Goal: Task Accomplishment & Management: Manage account settings

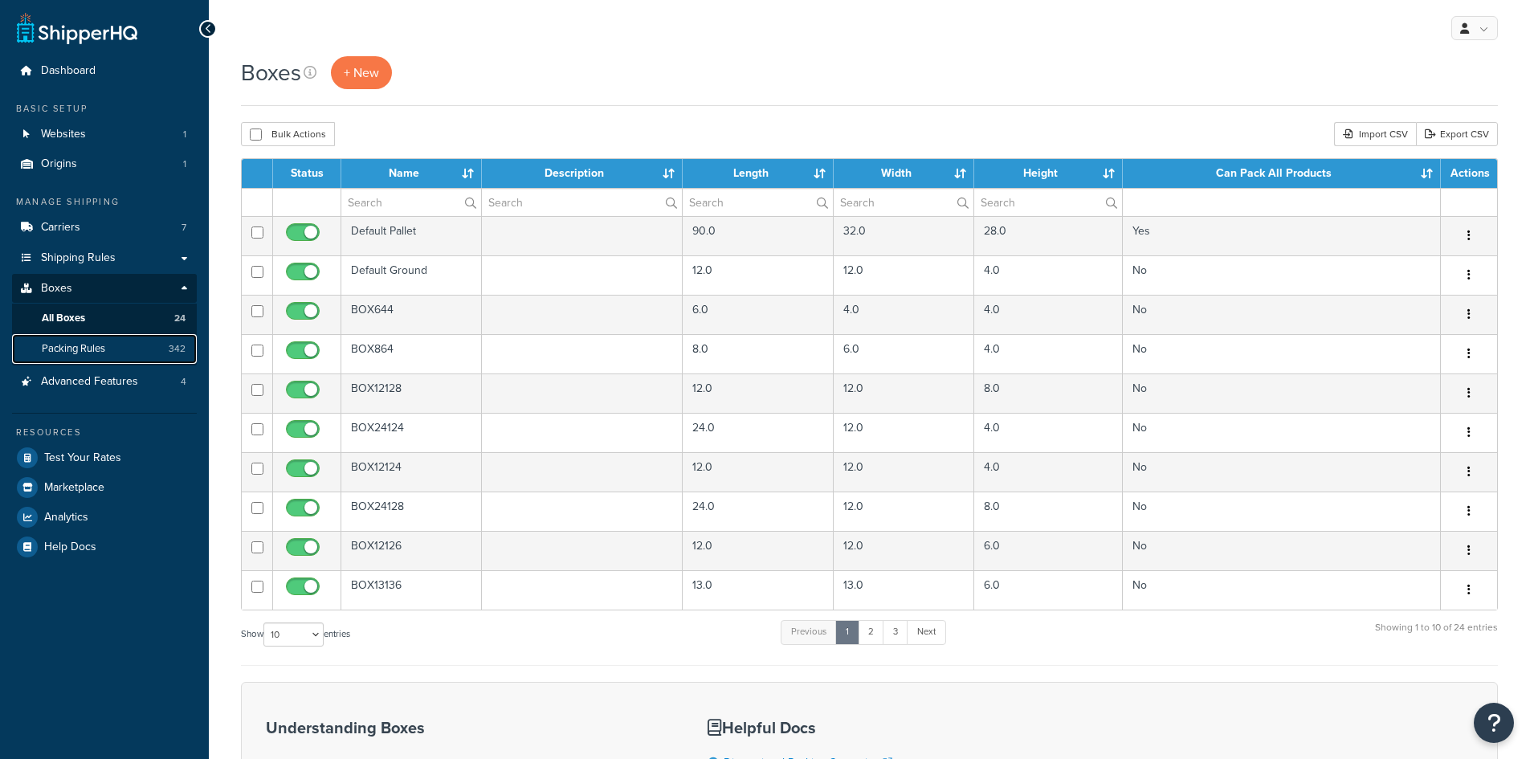
click at [100, 345] on span "Packing Rules" at bounding box center [73, 349] width 63 height 14
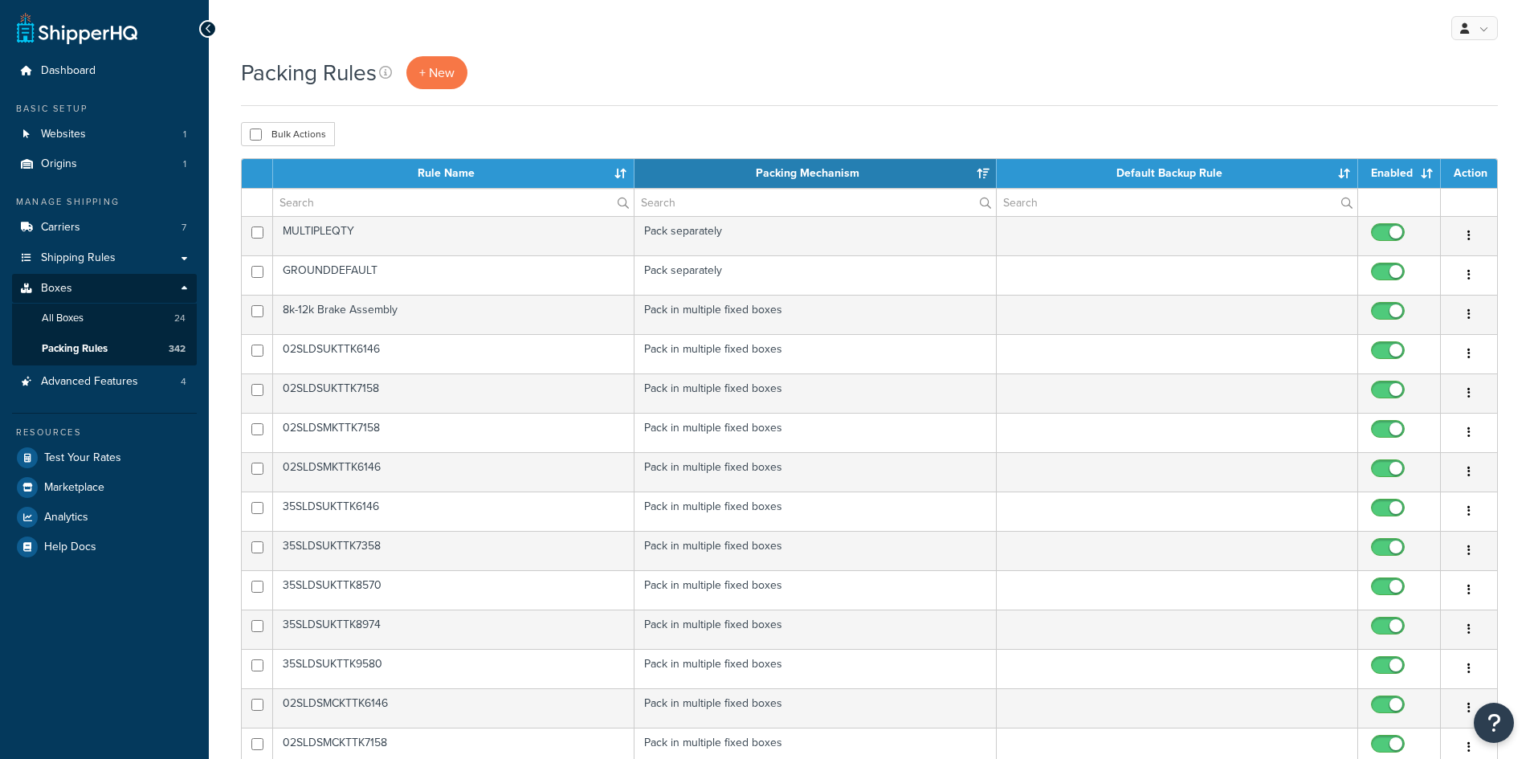
select select "15"
click at [143, 348] on link "Packing Rules 342" at bounding box center [104, 349] width 185 height 30
click at [373, 208] on input "text" at bounding box center [453, 202] width 361 height 27
select select "15"
drag, startPoint x: 0, startPoint y: 0, endPoint x: 374, endPoint y: 208, distance: 428.1
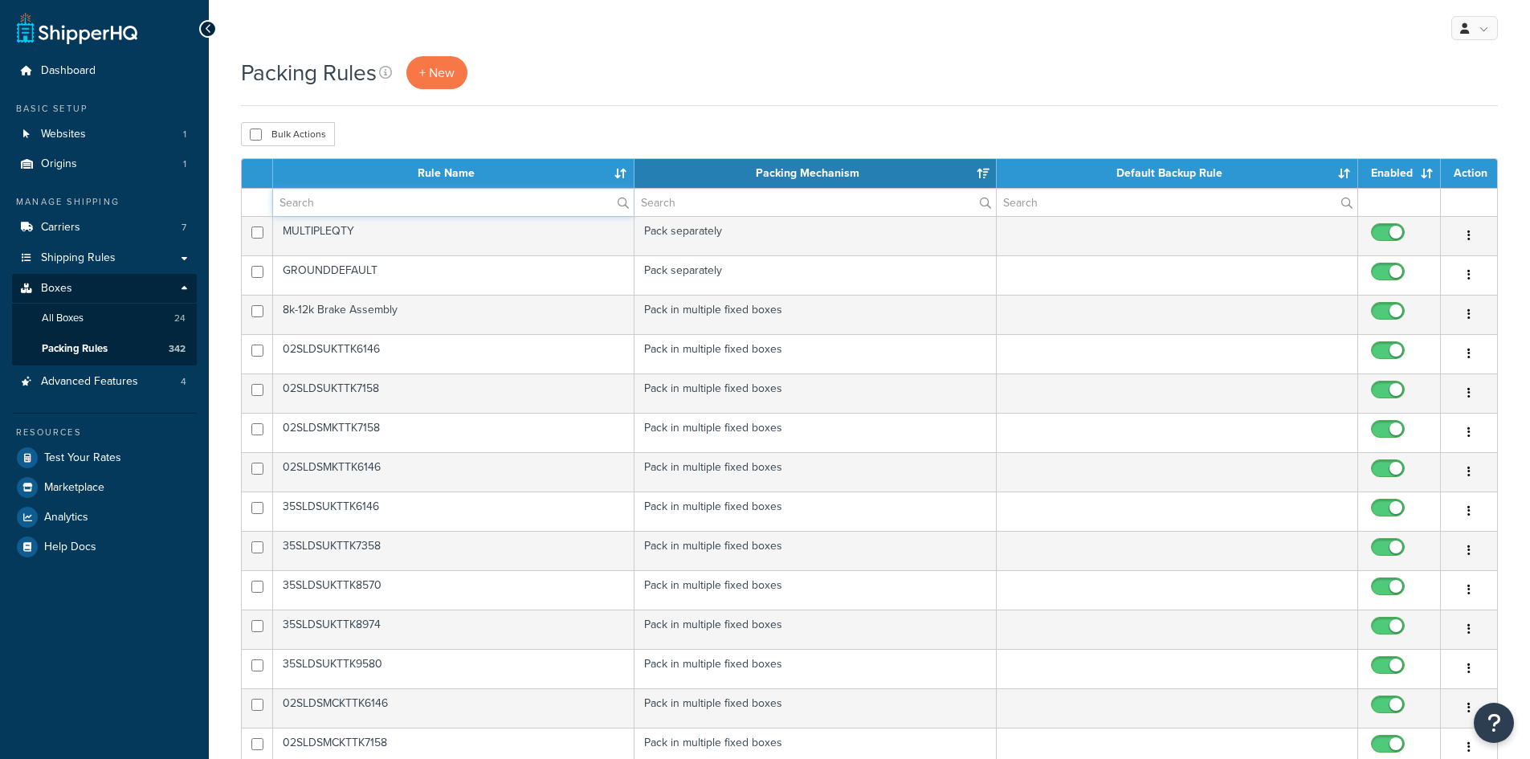
click at [374, 208] on input "text" at bounding box center [453, 202] width 361 height 27
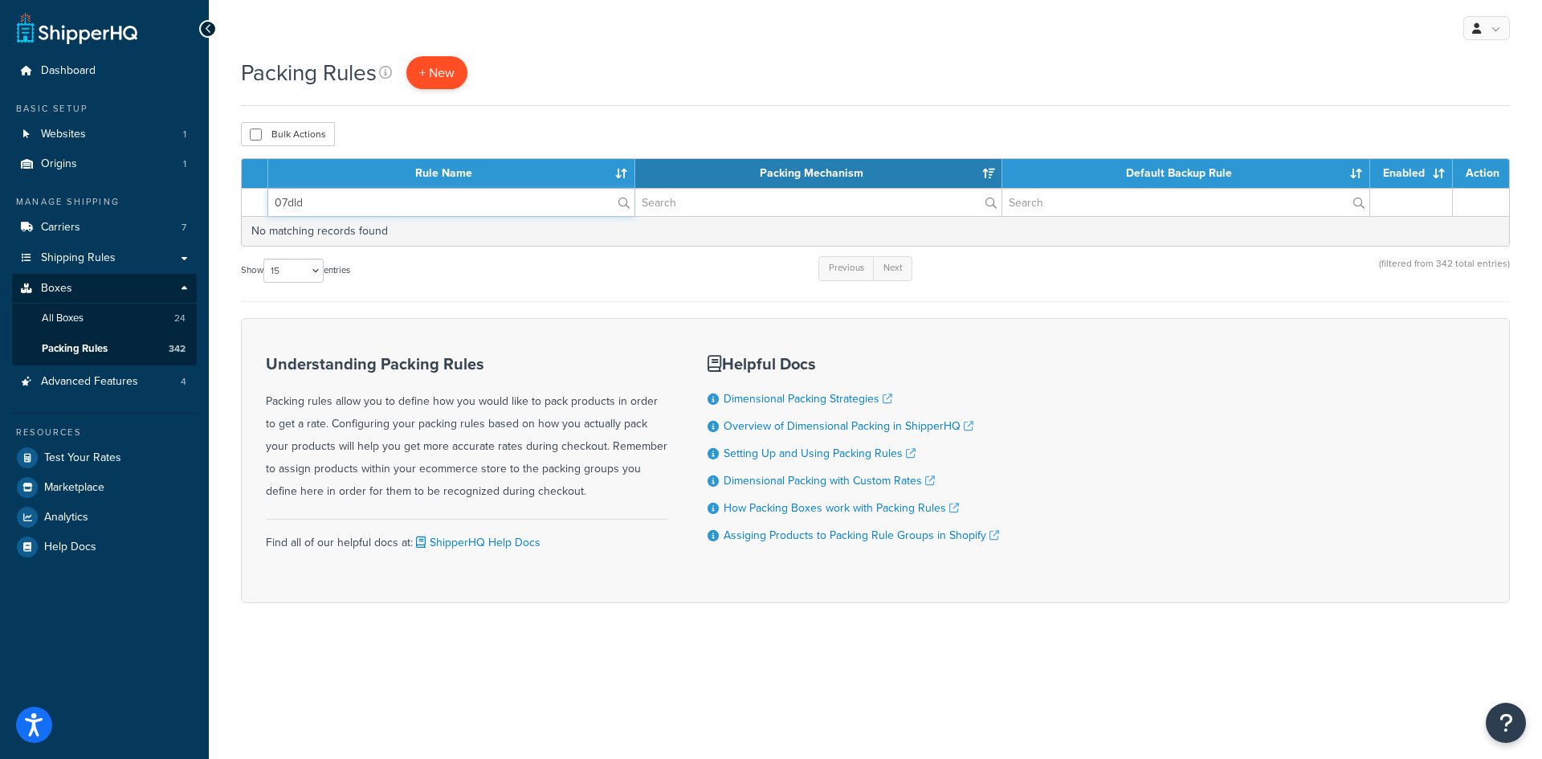
type input "07dld"
click at [449, 75] on span "+ New" at bounding box center [436, 72] width 35 height 18
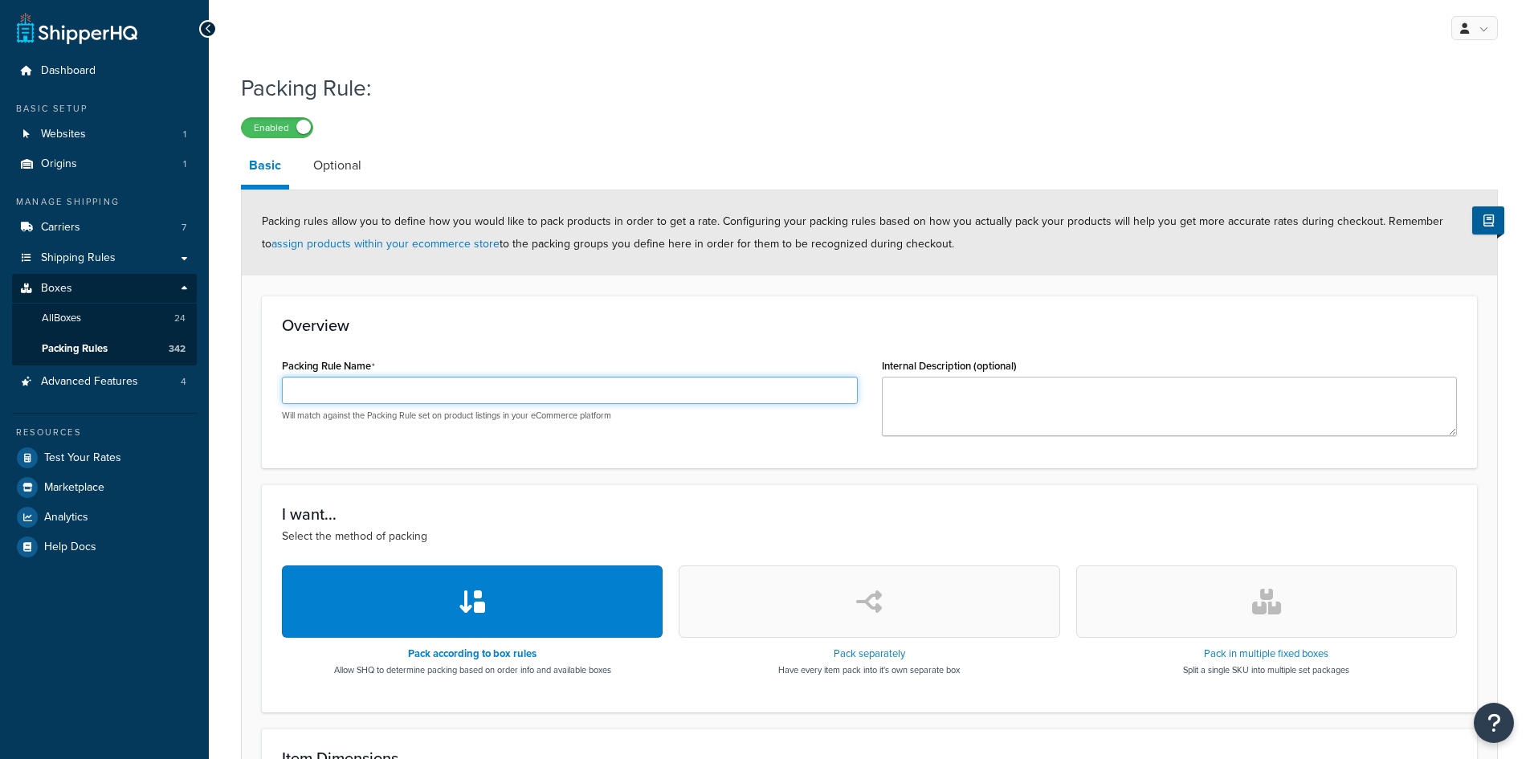
click at [350, 399] on input "Packing Rule Name" at bounding box center [570, 390] width 576 height 27
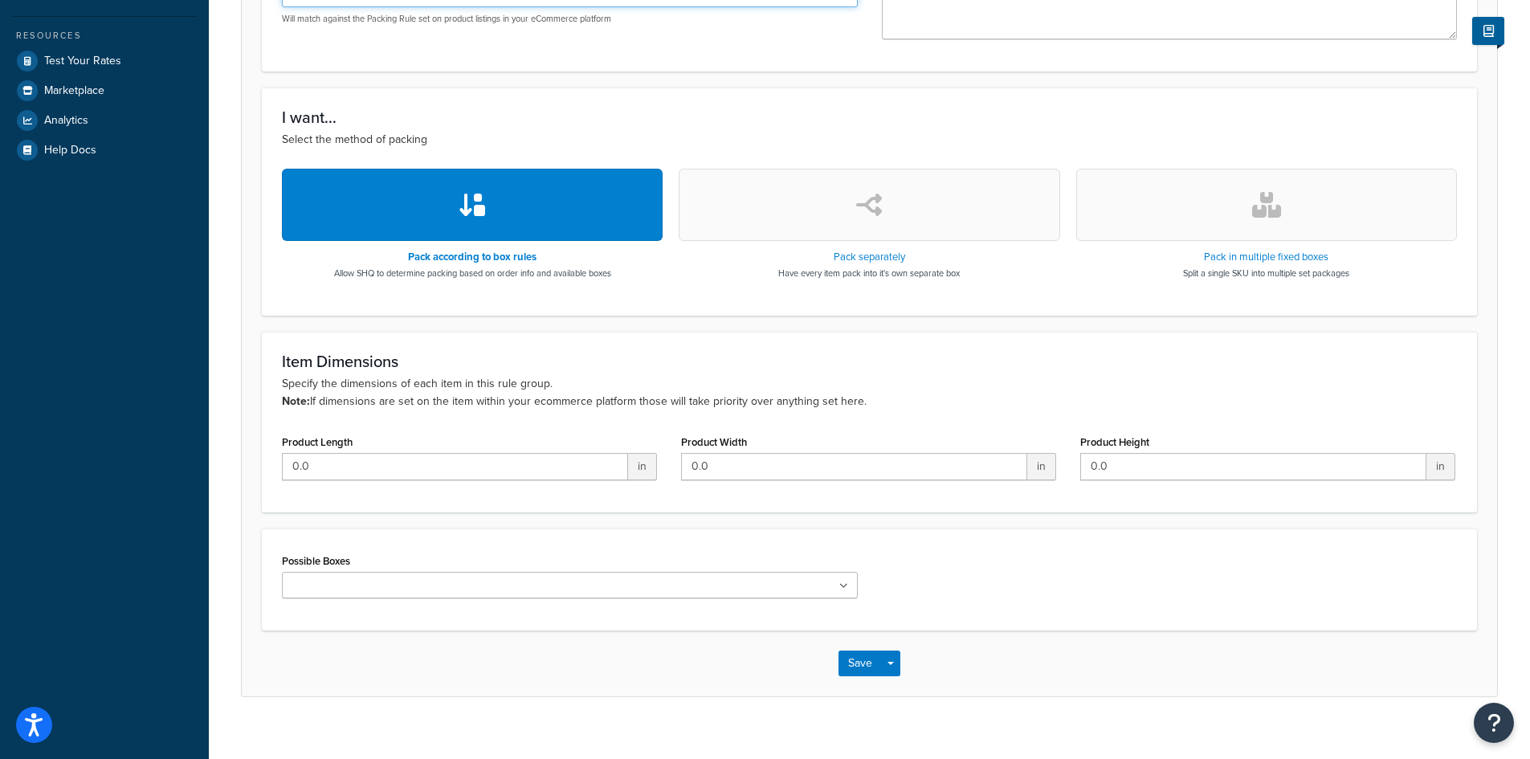
scroll to position [415, 0]
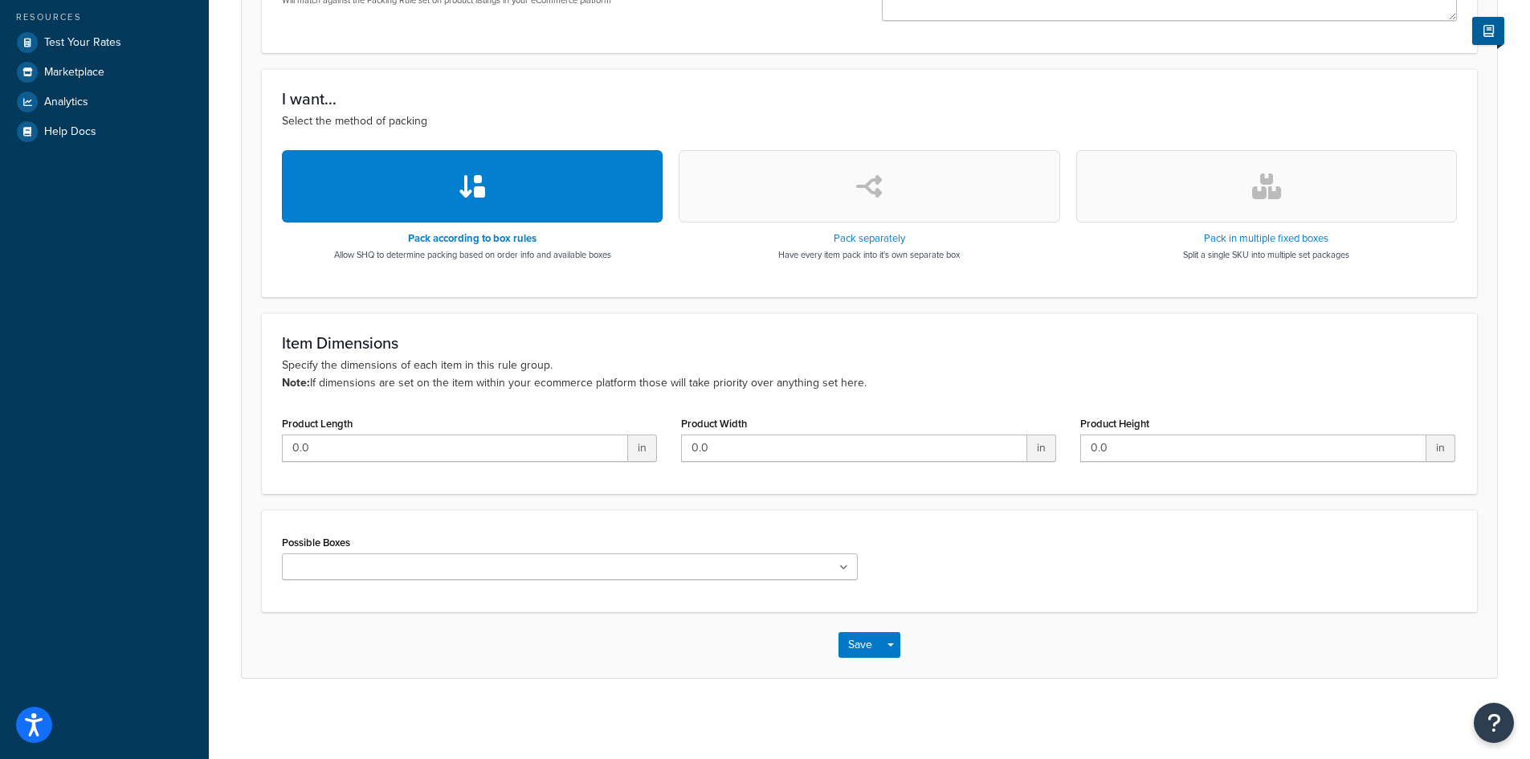
type input "07DLDSMKTTK7558"
click at [1360, 202] on button "button" at bounding box center [1266, 186] width 381 height 72
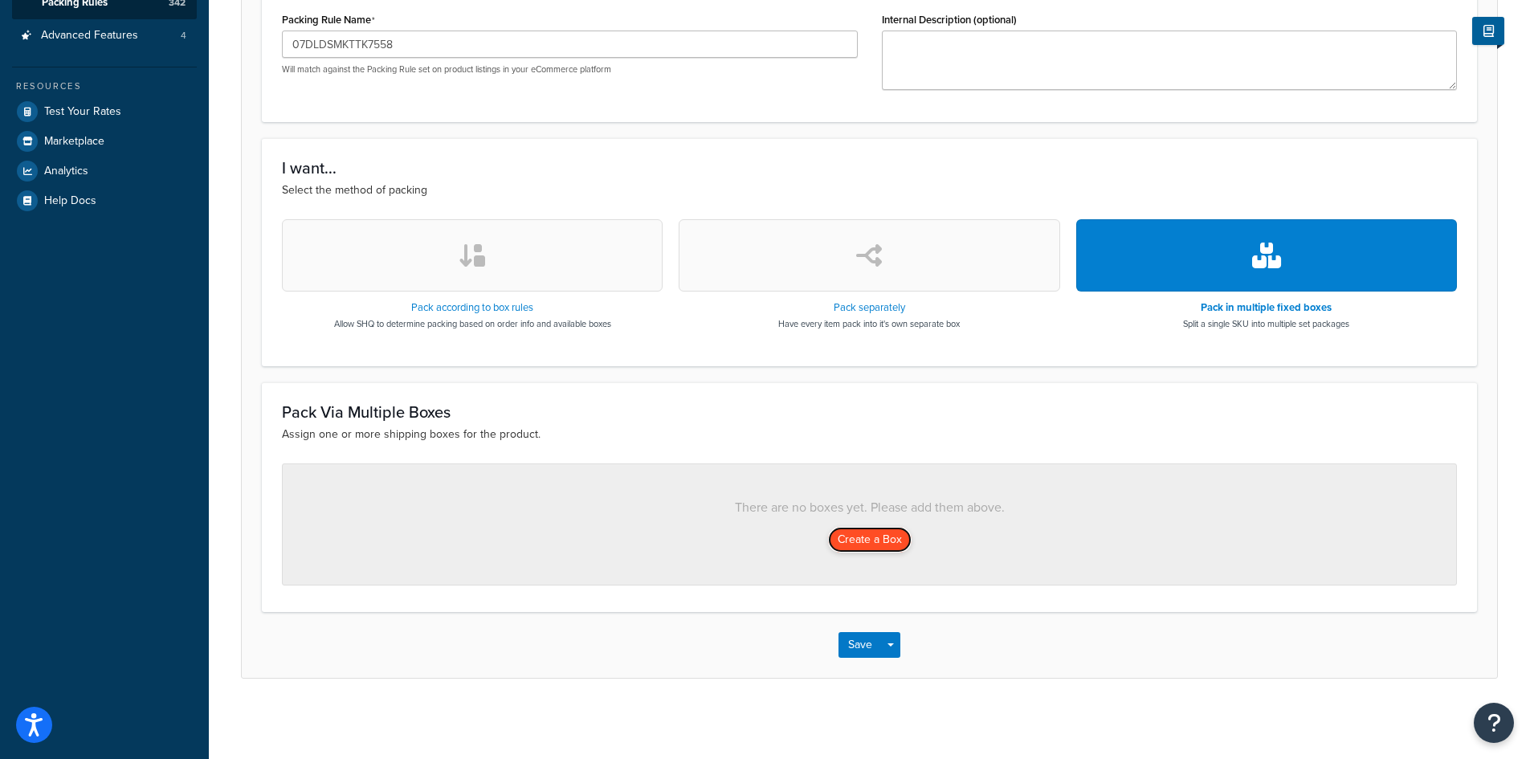
click at [882, 539] on button "Create a Box" at bounding box center [870, 540] width 84 height 26
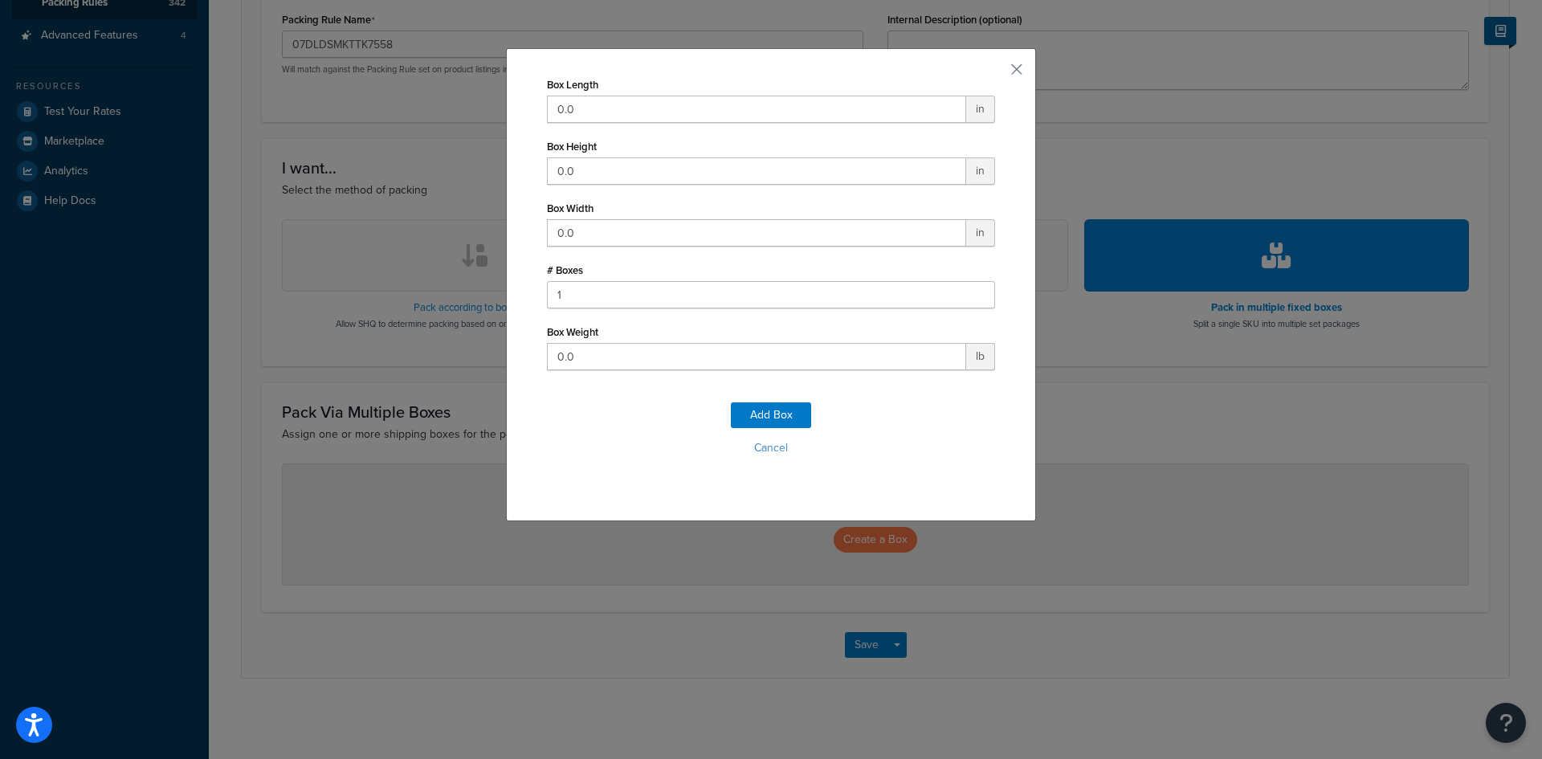
click at [614, 87] on div "Box Length 0.0 in" at bounding box center [771, 98] width 448 height 50
click at [606, 117] on input "0.0" at bounding box center [756, 109] width 419 height 27
click at [606, 120] on input "0.0" at bounding box center [756, 109] width 419 height 27
drag, startPoint x: 620, startPoint y: 111, endPoint x: 370, endPoint y: 81, distance: 251.5
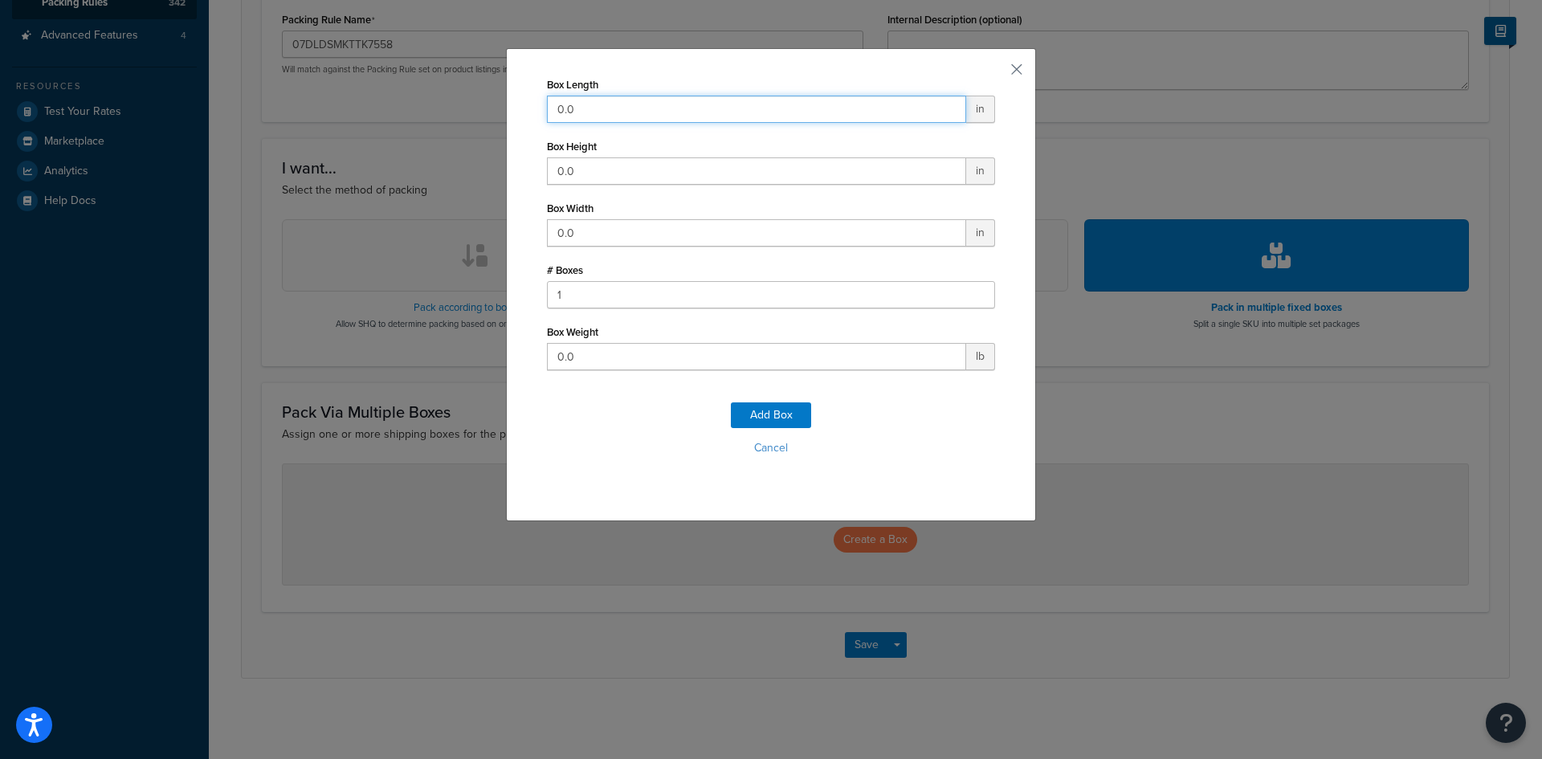
click at [370, 81] on div "Box Length 0.0 in Box Height 0.0 in Box Width 0.0 in # Boxes 1 Box Weight 0.0 l…" at bounding box center [771, 379] width 1542 height 759
type input "90"
type input "32"
type input "19"
click at [602, 362] on input "0.0" at bounding box center [756, 356] width 419 height 27
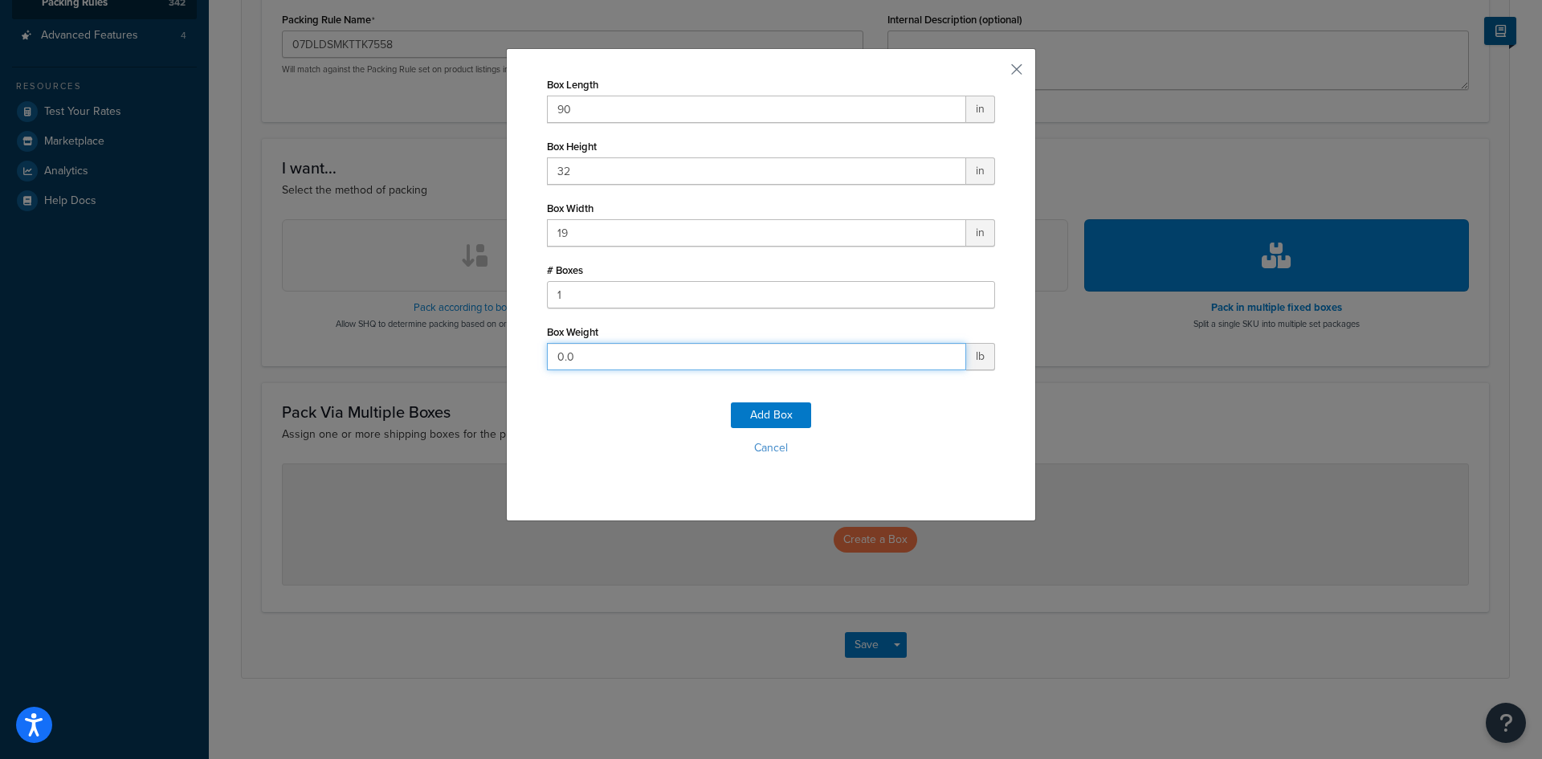
click at [602, 362] on input "0.0" at bounding box center [756, 356] width 419 height 27
type input "0"
type input "540"
click at [747, 416] on button "Add Box" at bounding box center [771, 415] width 80 height 26
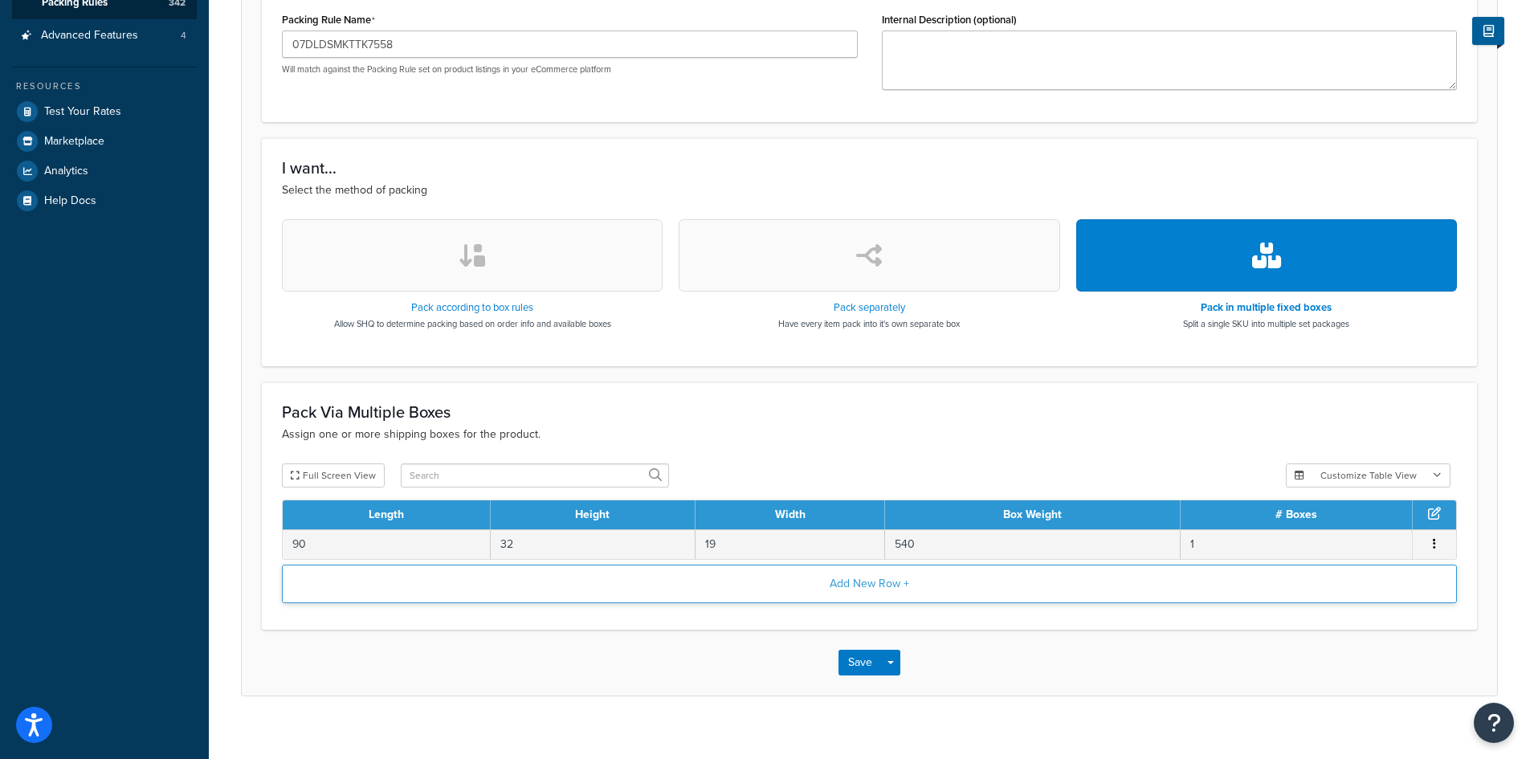
click at [850, 574] on button "Add New Row +" at bounding box center [869, 584] width 1175 height 39
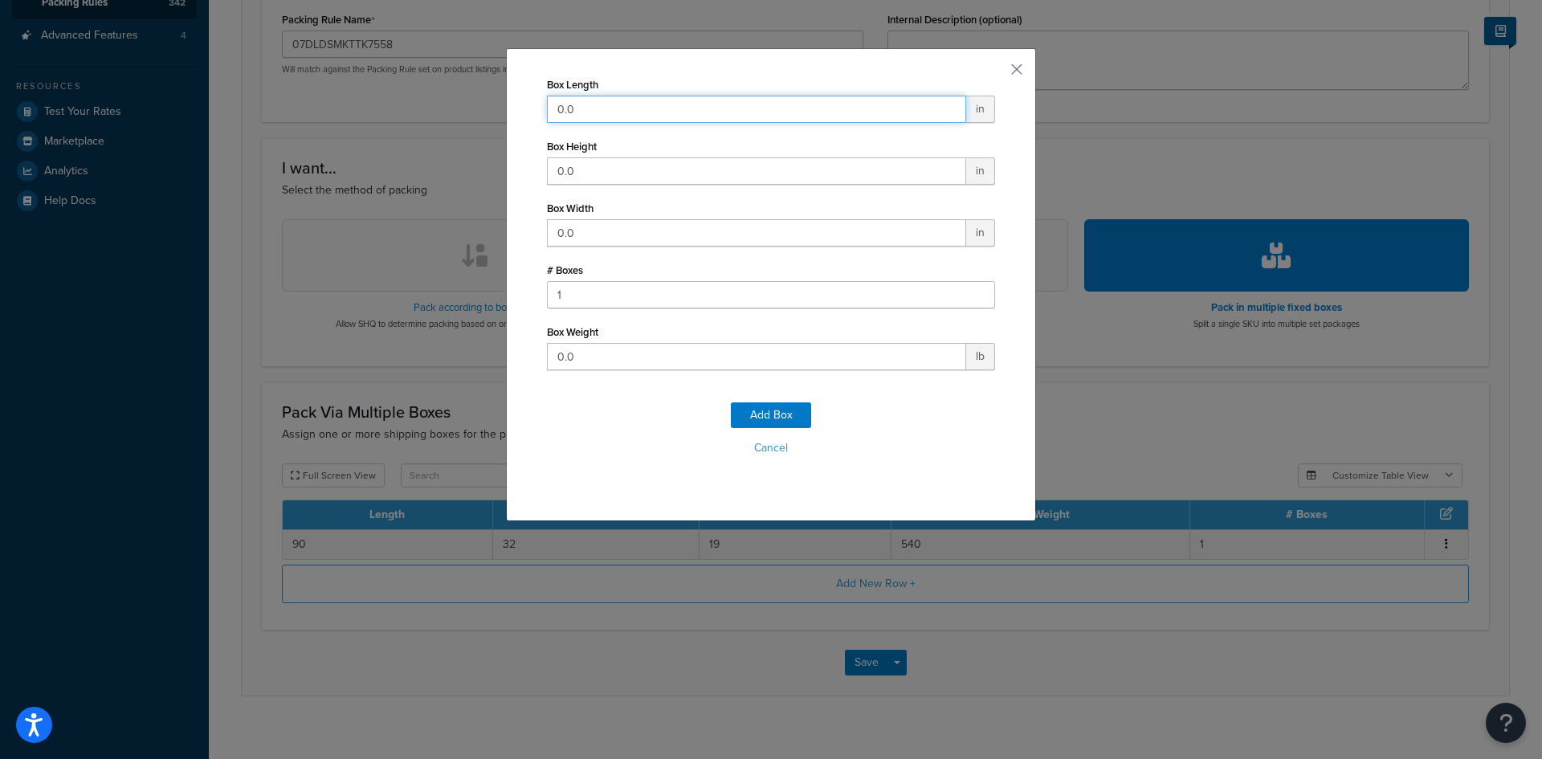
drag, startPoint x: 584, startPoint y: 104, endPoint x: 491, endPoint y: 104, distance: 92.4
click at [491, 104] on div "Box Length 0.0 in Box Height 0.0 in Box Width 0.0 in # Boxes 1 Box Weight 0.0 l…" at bounding box center [771, 379] width 1542 height 759
type input "32"
type input "48"
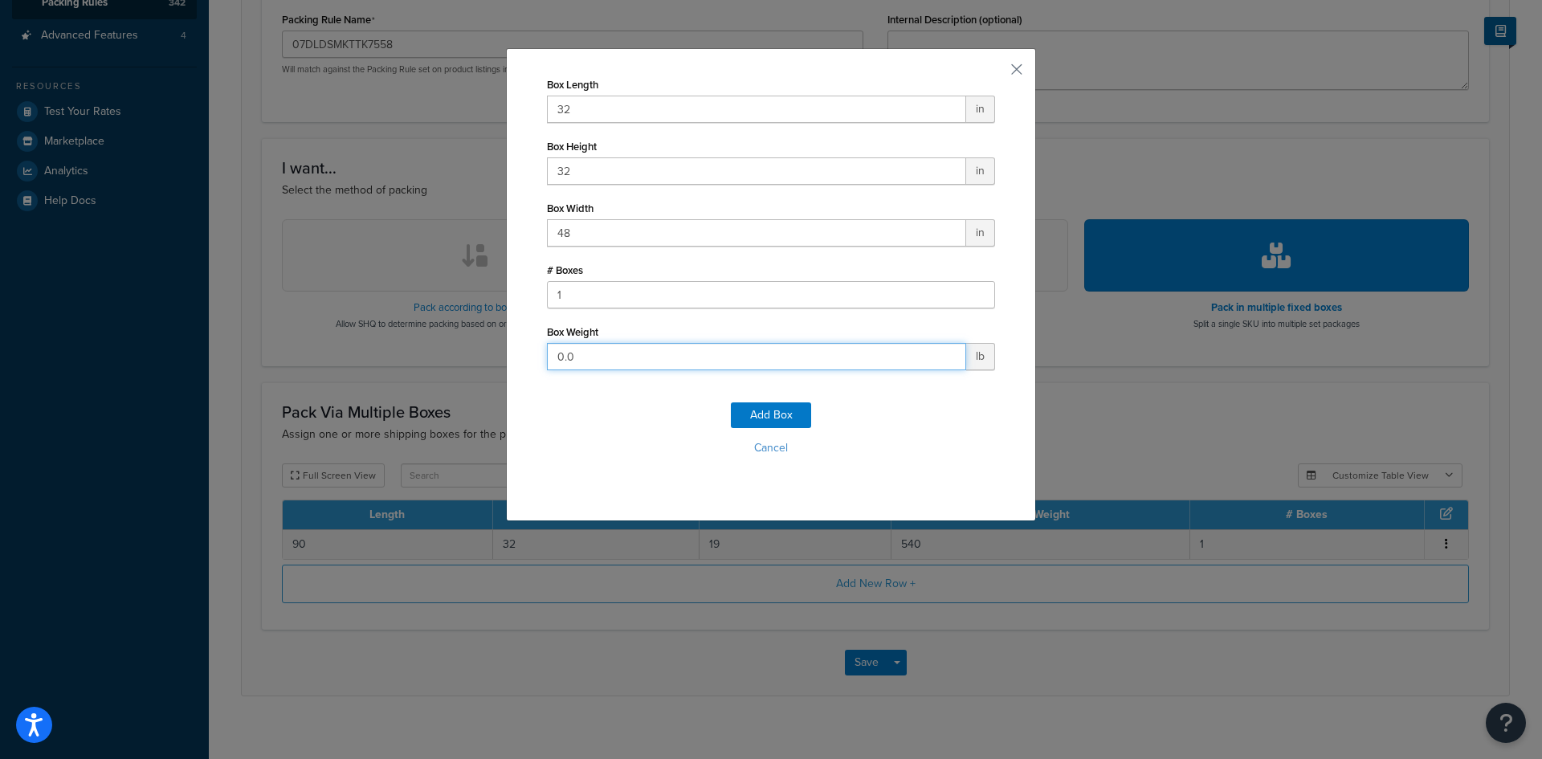
click at [612, 355] on input "0.0" at bounding box center [756, 356] width 419 height 27
drag, startPoint x: 418, startPoint y: 321, endPoint x: 404, endPoint y: 320, distance: 14.5
click at [405, 320] on div "Box Length 32 in Box Height 32 in Box Width 48 in # Boxes 1 Box Weight 0.0 lb A…" at bounding box center [771, 379] width 1542 height 759
click at [637, 350] on input "0.0" at bounding box center [756, 356] width 419 height 27
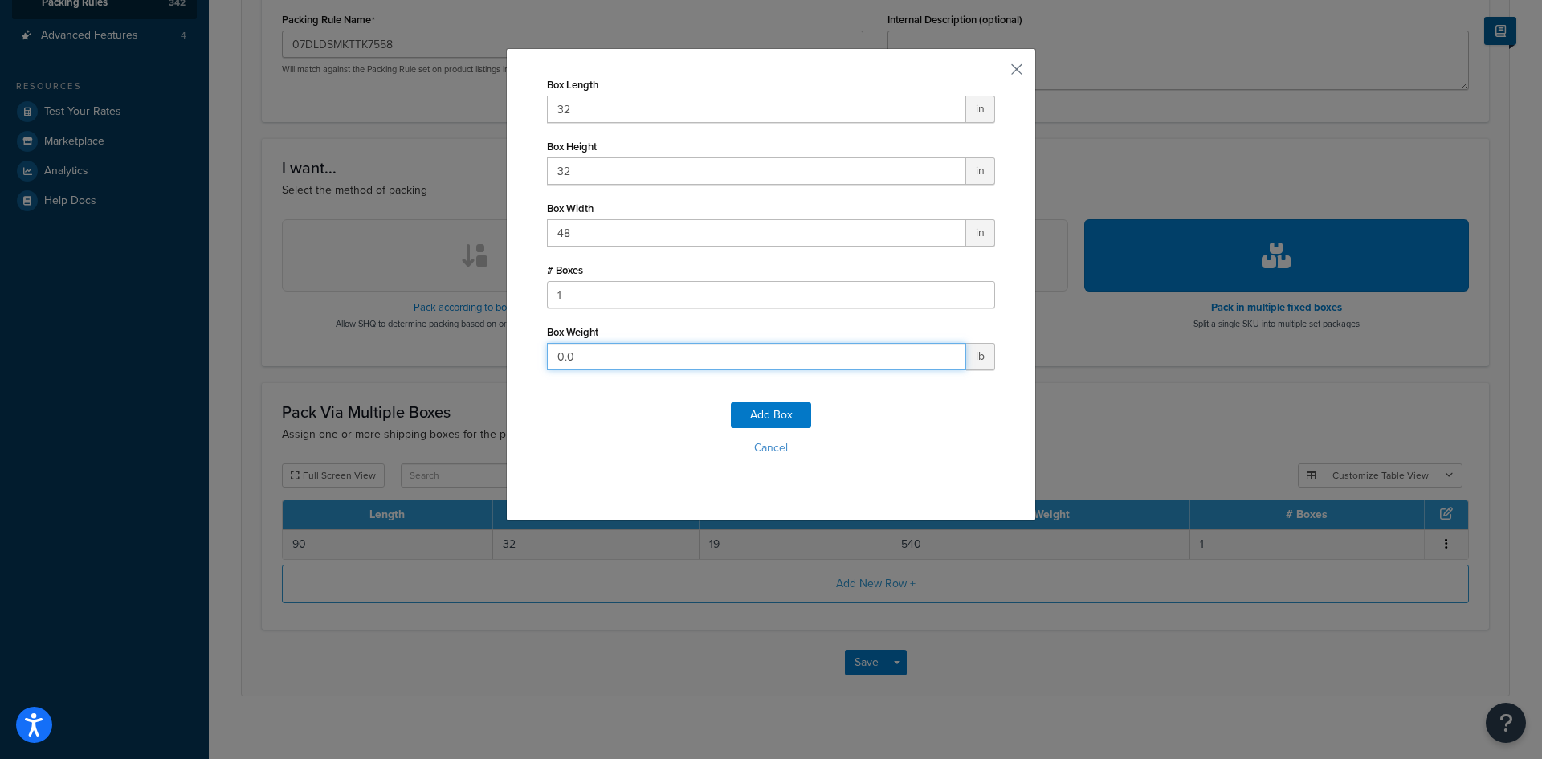
type input "0"
type input "310"
click at [768, 416] on button "Add Box" at bounding box center [771, 415] width 80 height 26
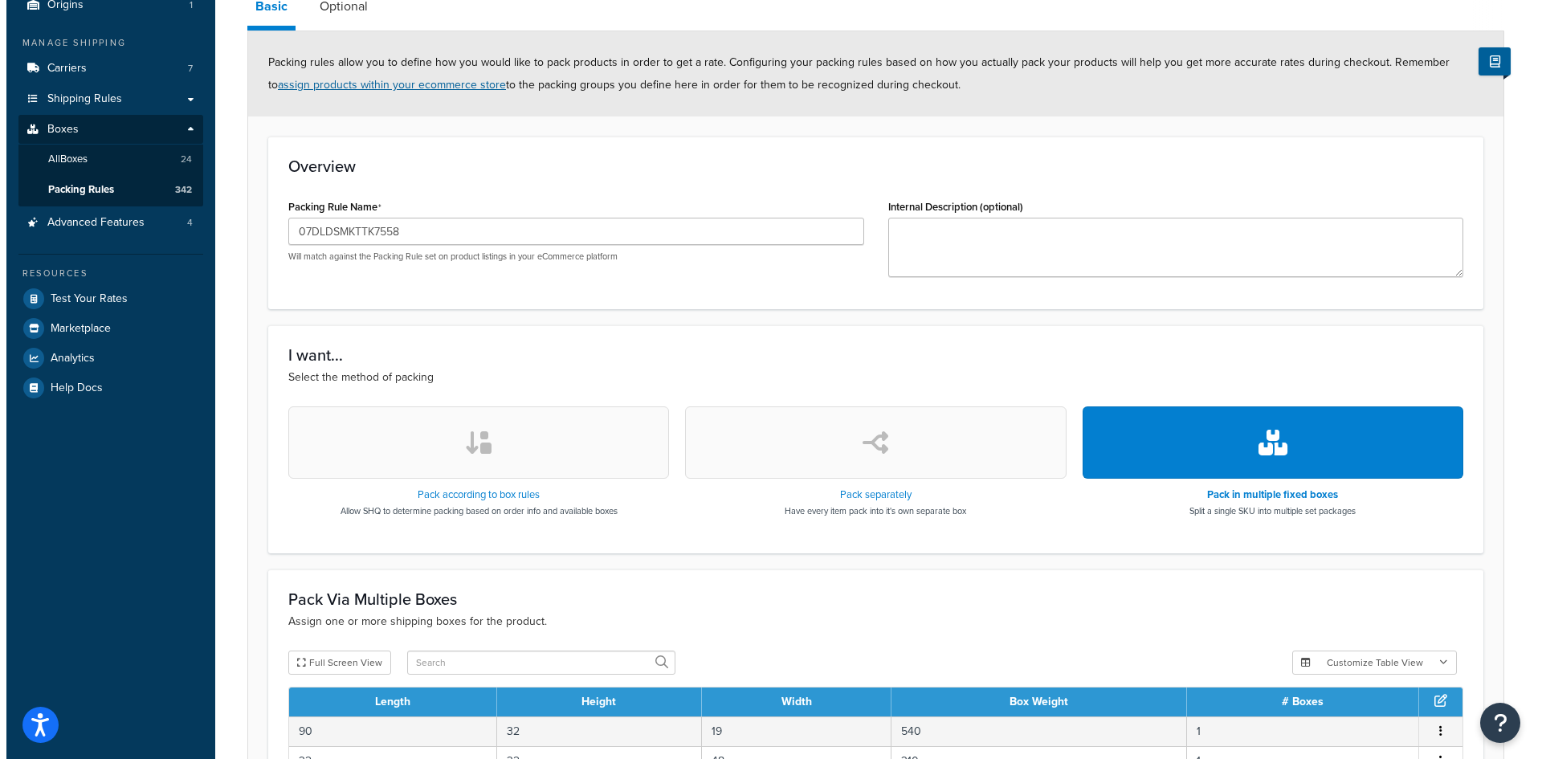
scroll to position [0, 0]
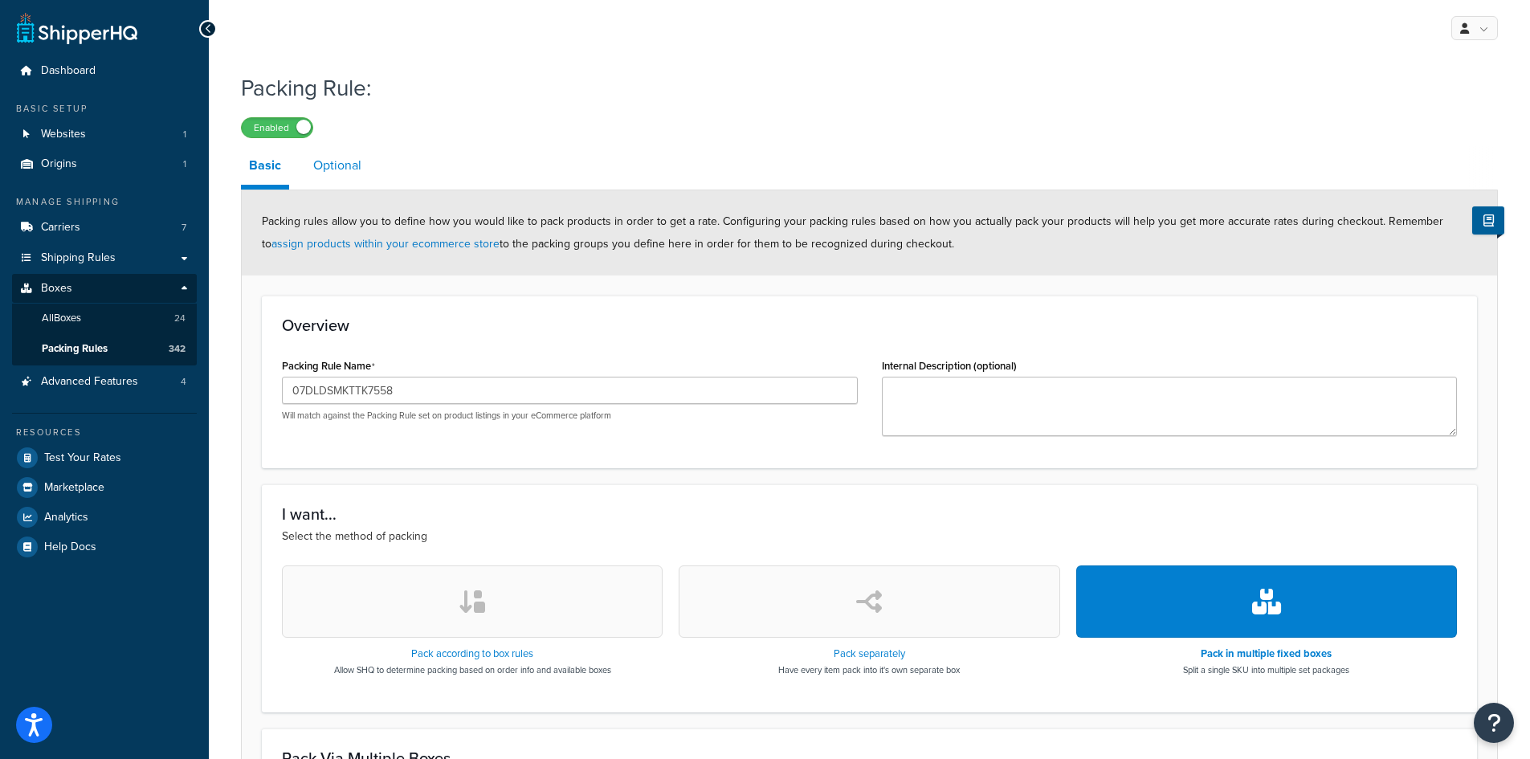
click at [350, 167] on link "Optional" at bounding box center [337, 165] width 64 height 39
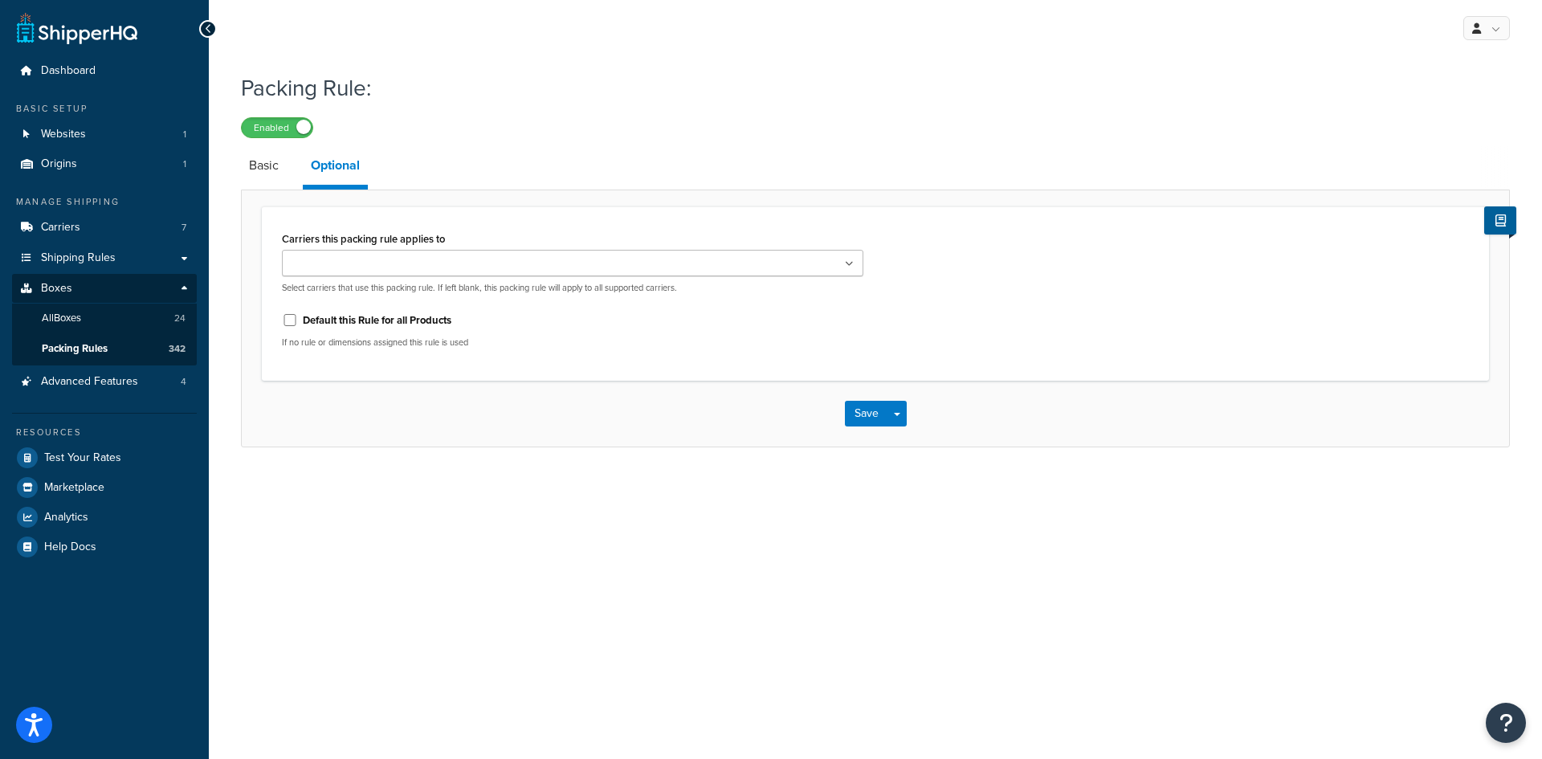
click at [398, 260] on input "Carriers this packing rule applies to" at bounding box center [358, 264] width 142 height 18
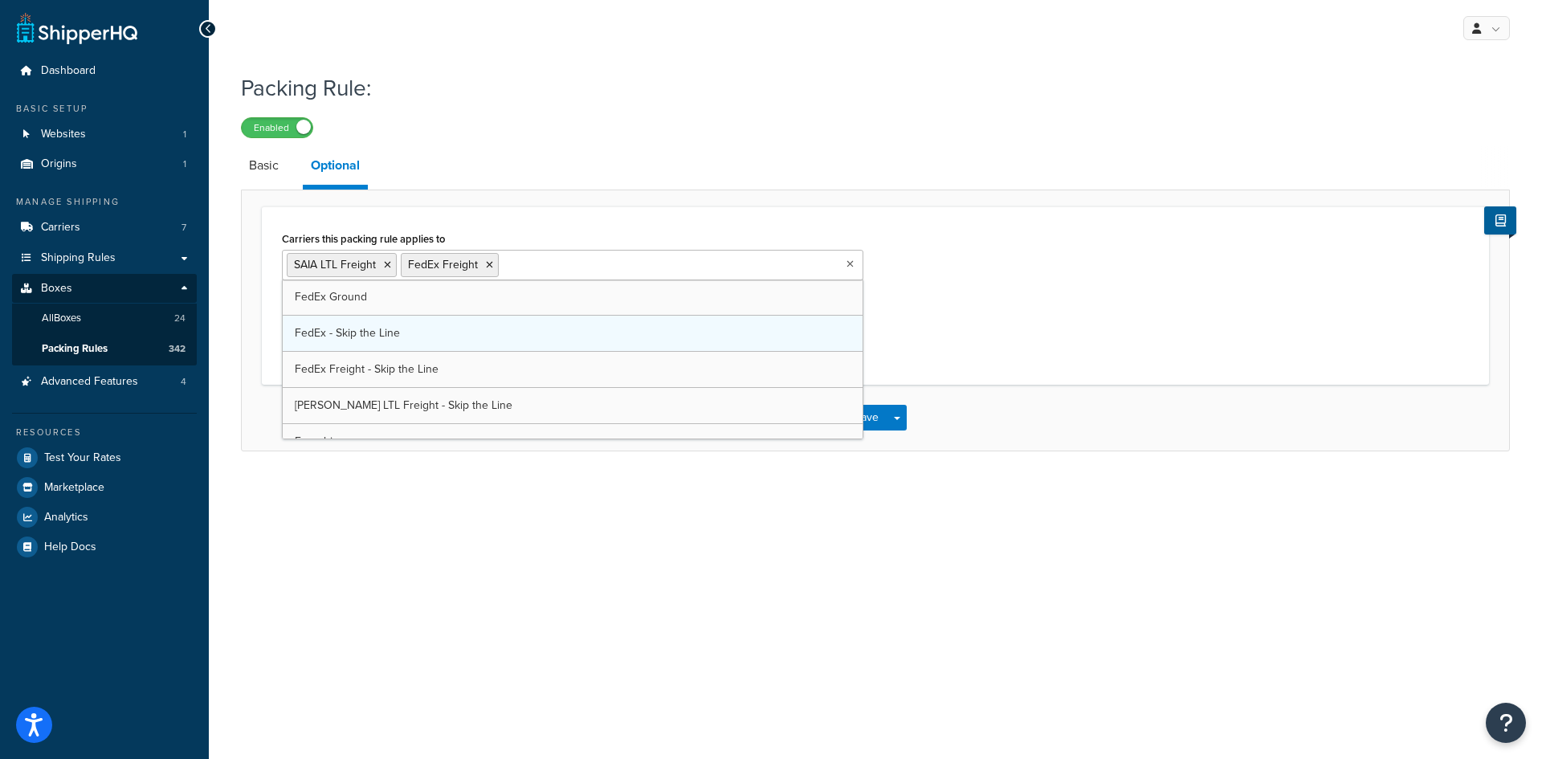
scroll to position [21, 0]
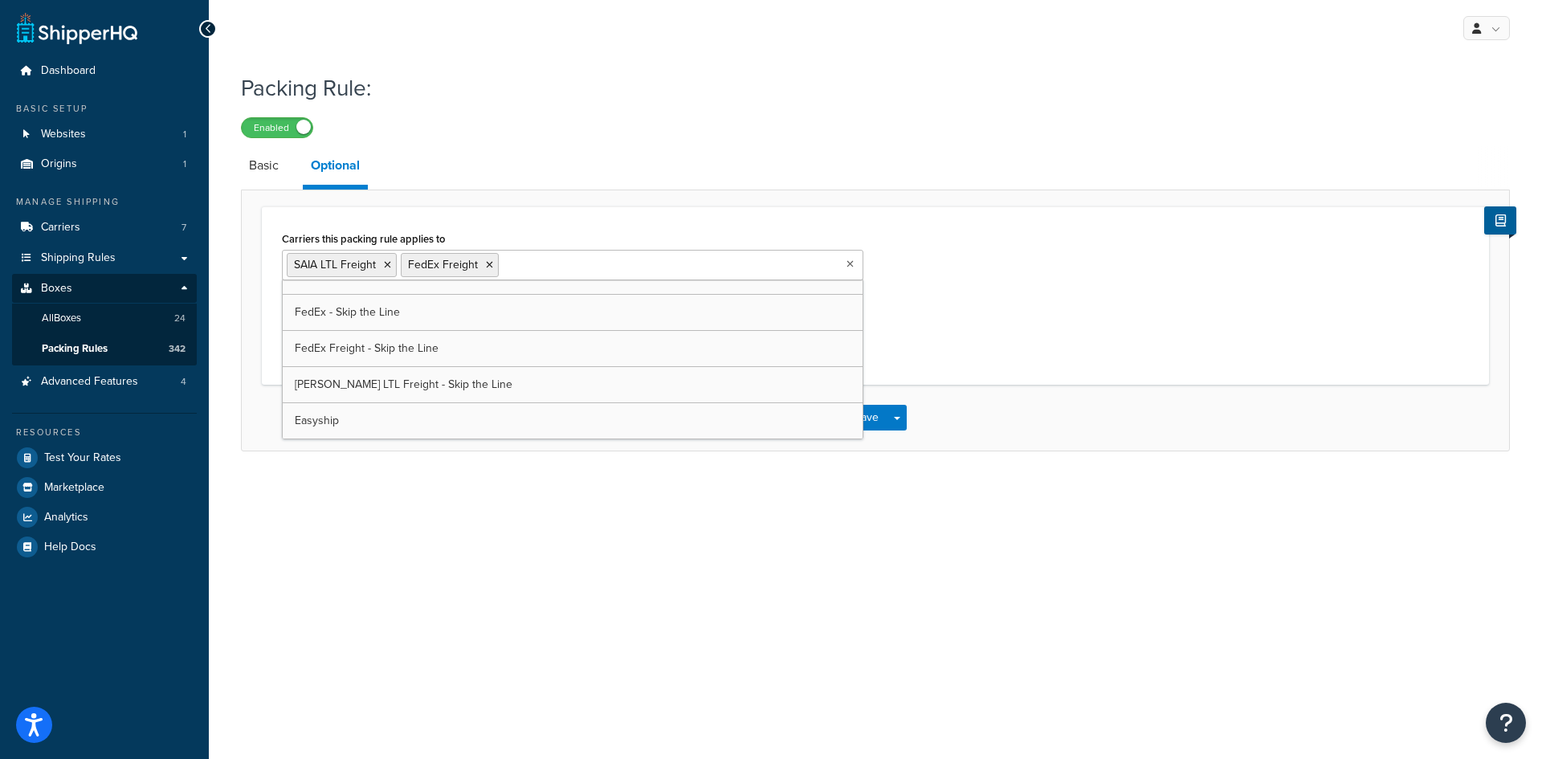
click at [449, 522] on div "My Profile Billing Global Settings Contact Us Logout Packing Rule: Enabled Basi…" at bounding box center [875, 379] width 1333 height 759
click at [864, 411] on button "Save" at bounding box center [866, 418] width 43 height 26
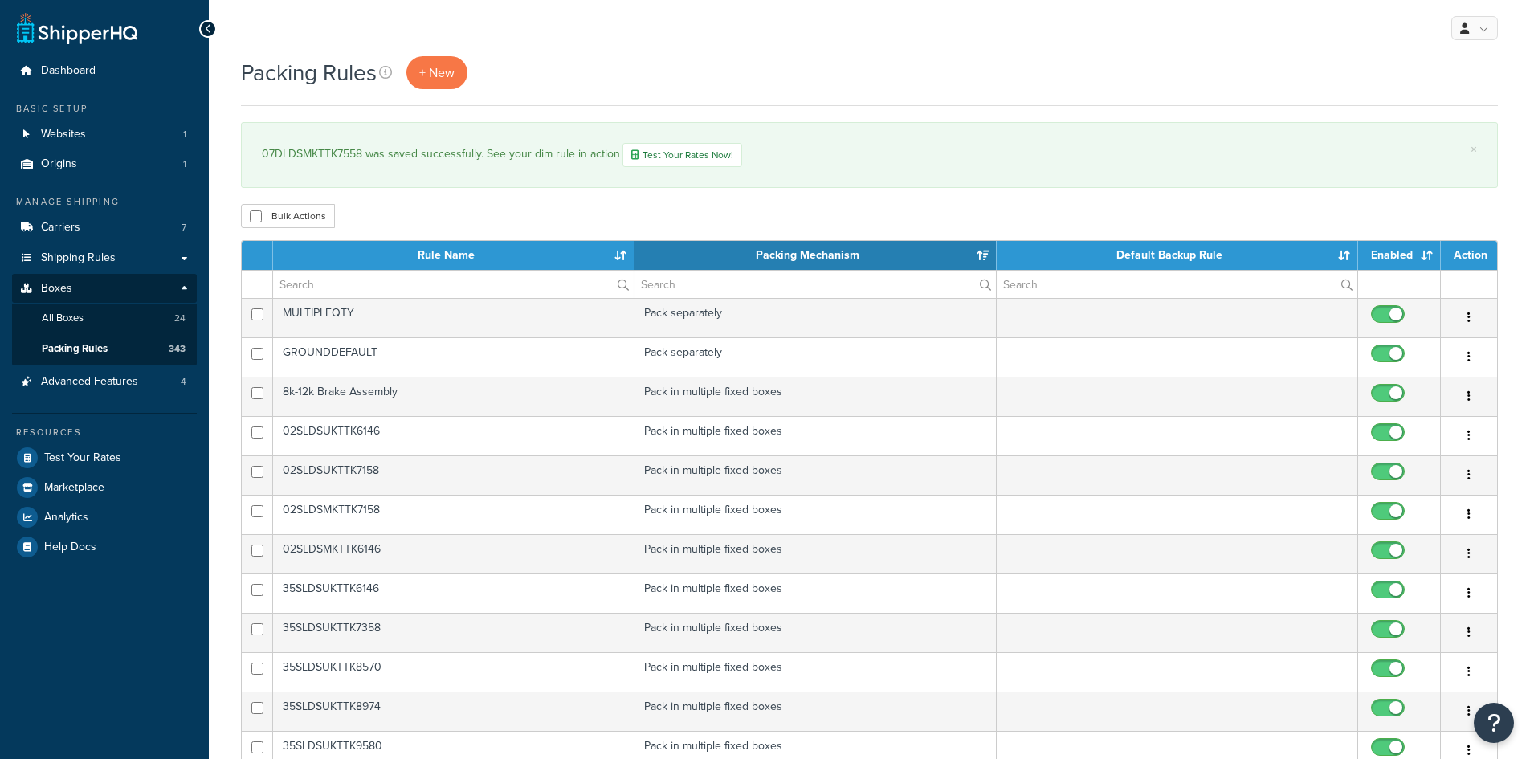
select select "15"
click at [336, 149] on div "07DLDSMKTTK7558 was saved successfully. See your dim rule in action Test Your R…" at bounding box center [869, 155] width 1215 height 24
copy div "07DLDSMKTTK7558"
click at [343, 265] on th "Rule Name" at bounding box center [453, 255] width 361 height 29
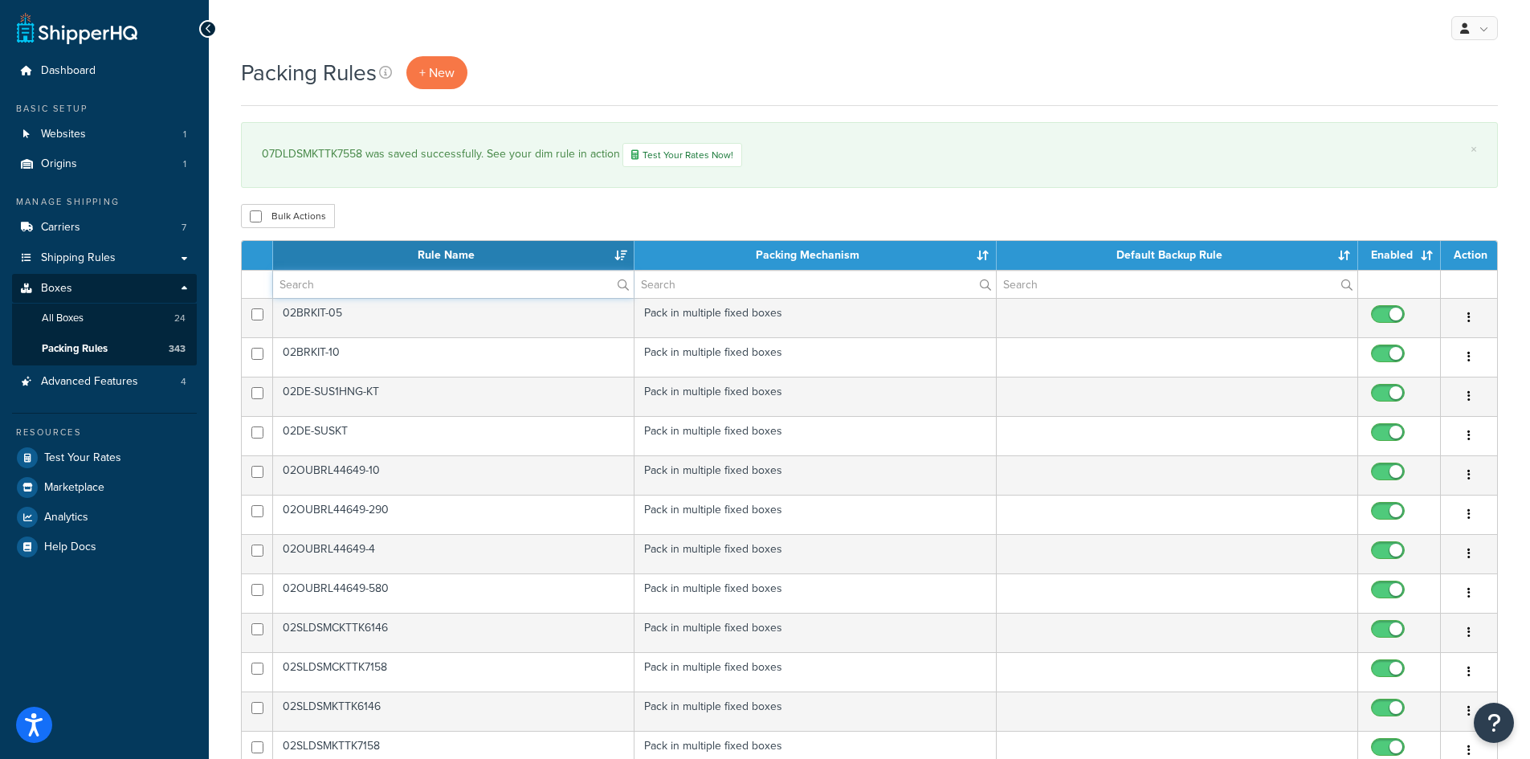
click at [348, 277] on input "text" at bounding box center [453, 284] width 361 height 27
paste input "07DLDSMKTTK7558"
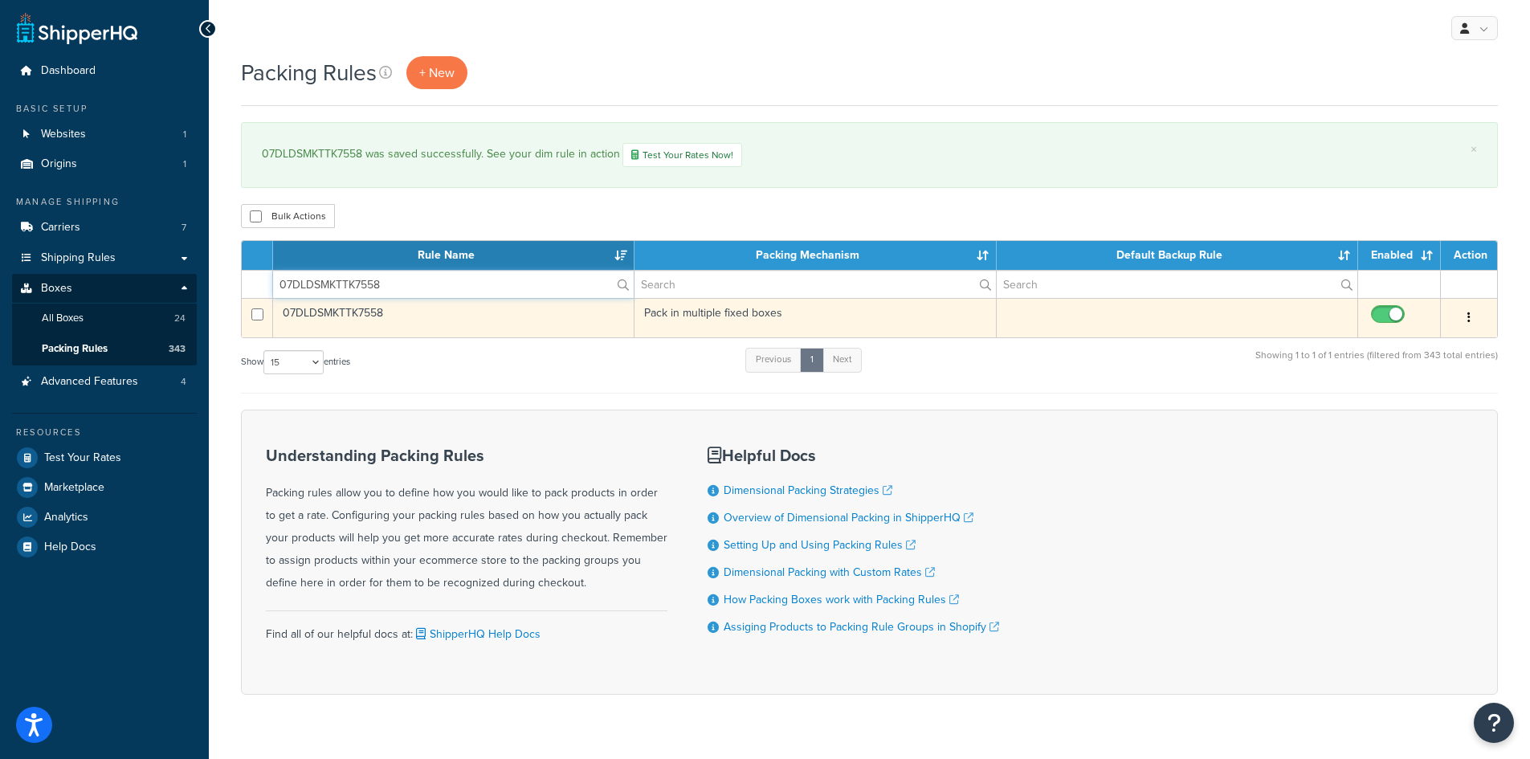
type input "07DLDSMKTTK7558"
click at [1468, 317] on icon "button" at bounding box center [1468, 317] width 3 height 11
click at [1378, 378] on link "Duplicate" at bounding box center [1403, 382] width 127 height 33
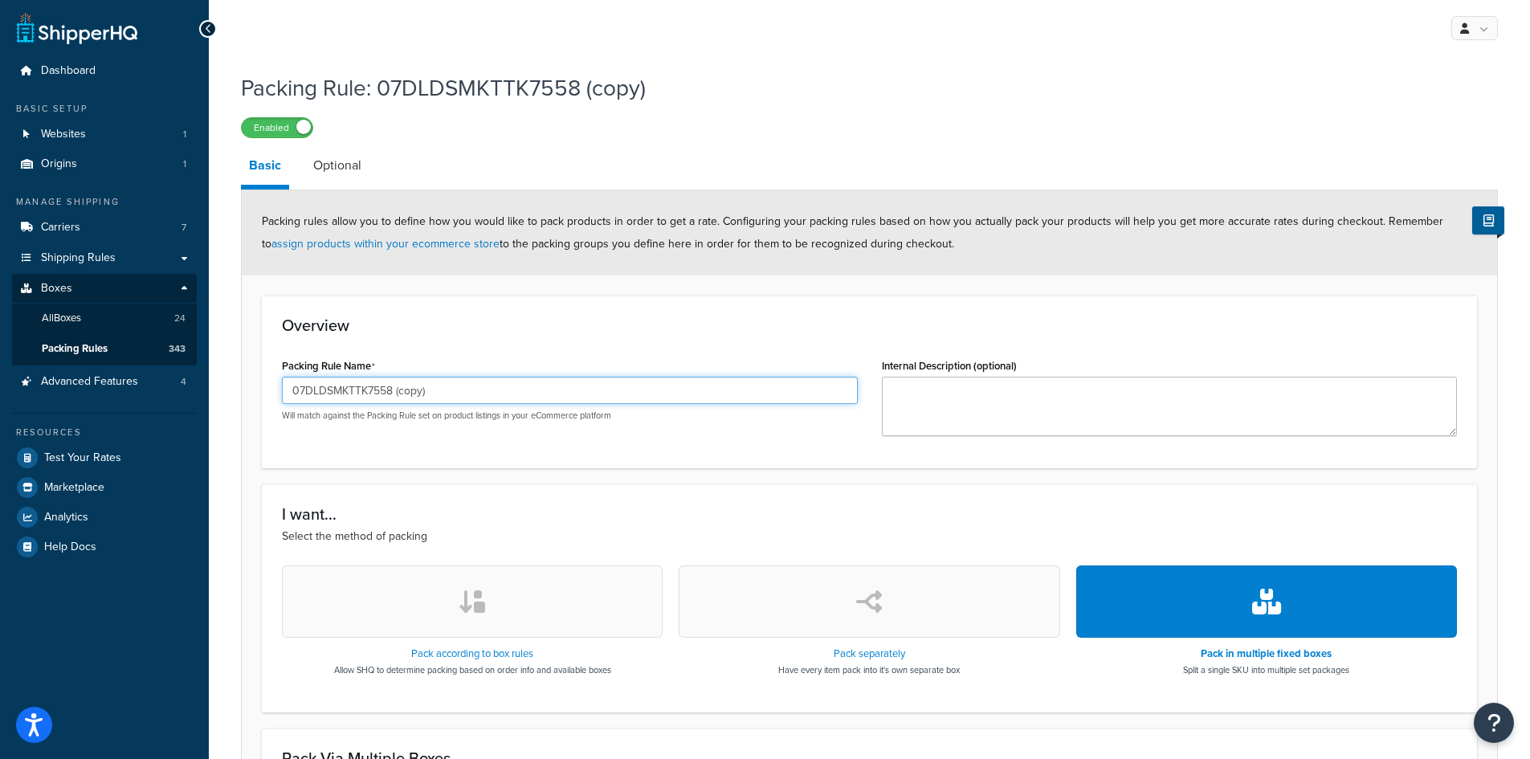
drag, startPoint x: 456, startPoint y: 396, endPoint x: 370, endPoint y: 393, distance: 86.0
click at [370, 393] on input "07DLDSMKTTK7558 (copy)" at bounding box center [570, 390] width 576 height 27
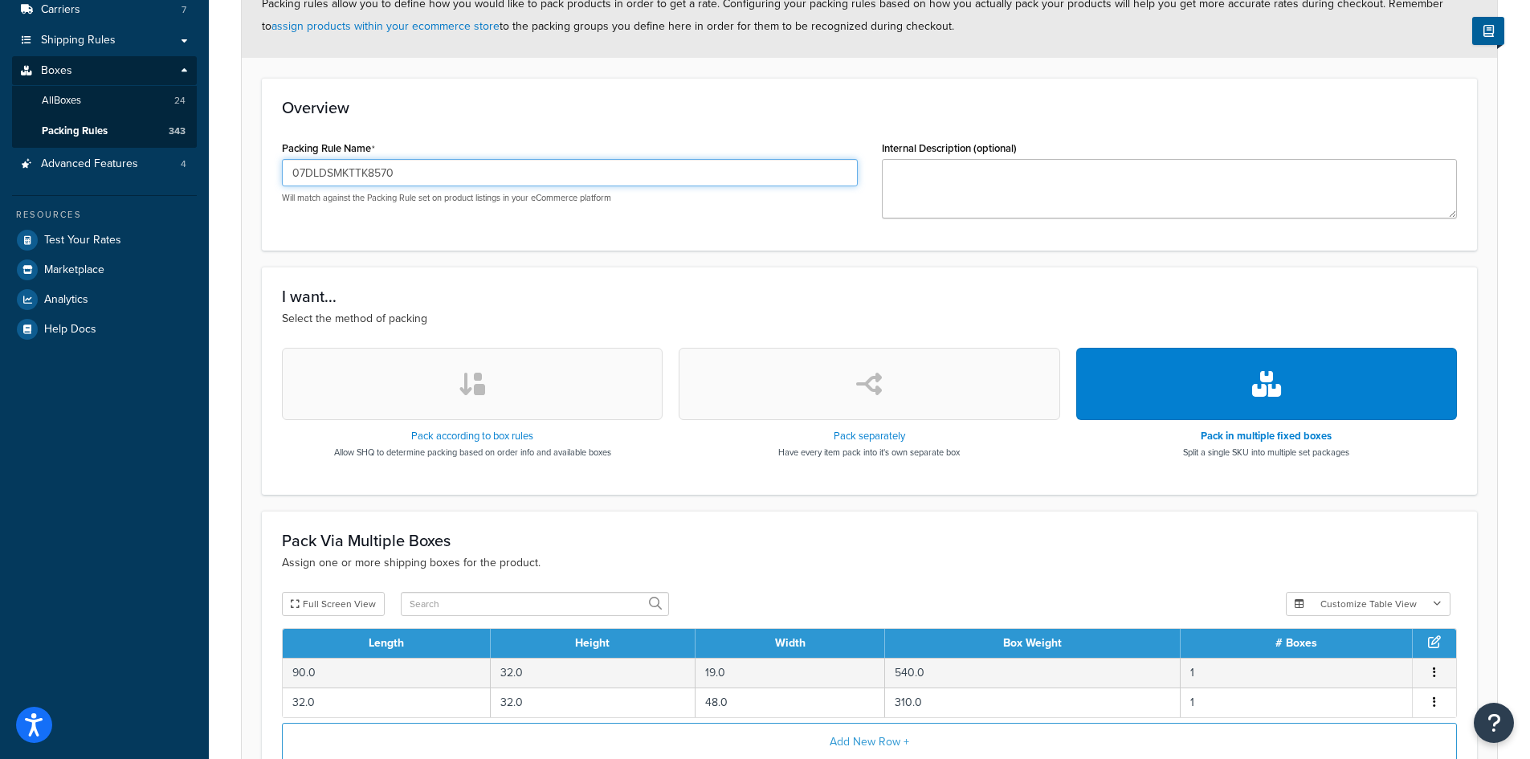
scroll to position [394, 0]
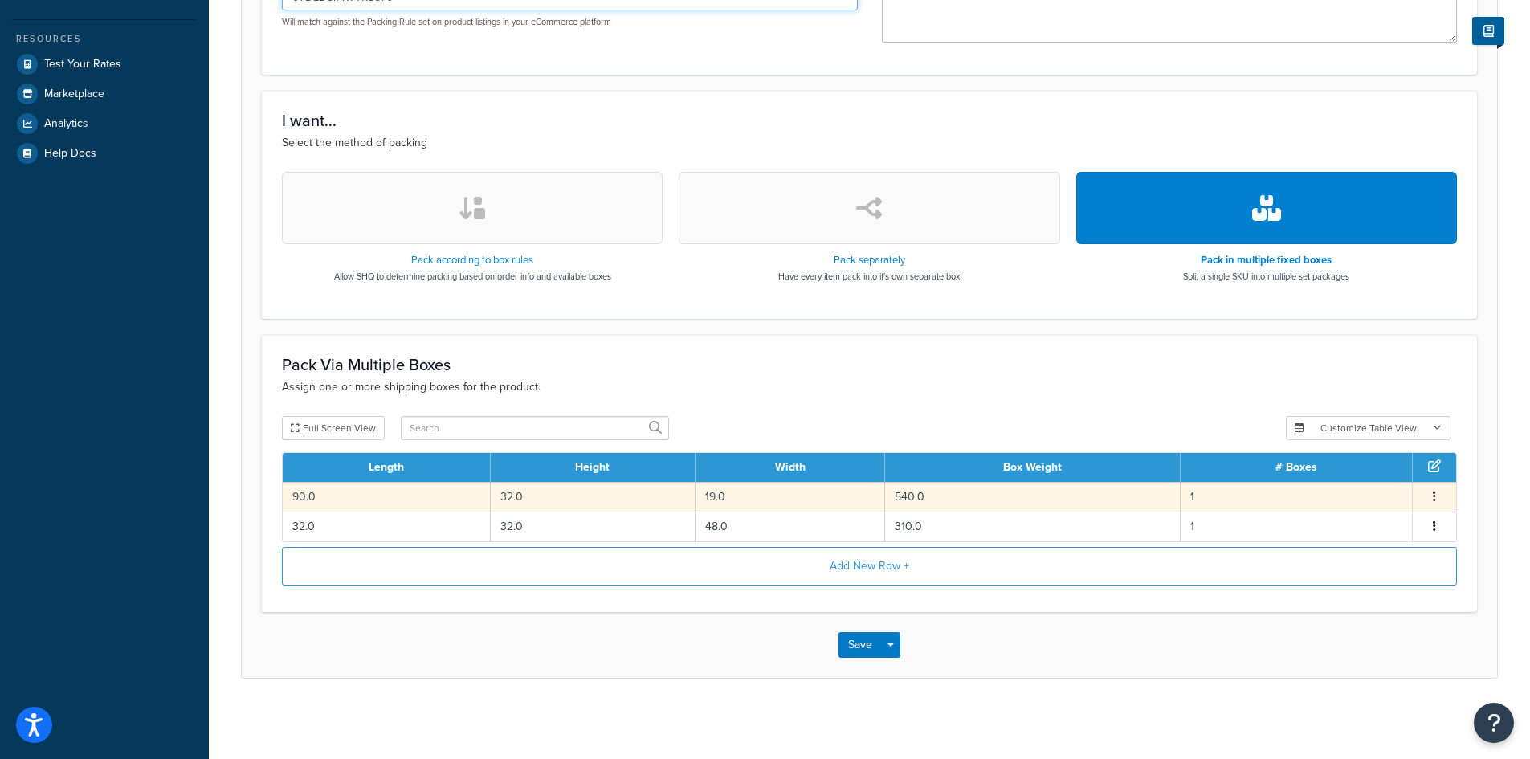
type input "07DLDSMKTTK8570"
click at [666, 503] on td "32.0" at bounding box center [593, 497] width 205 height 30
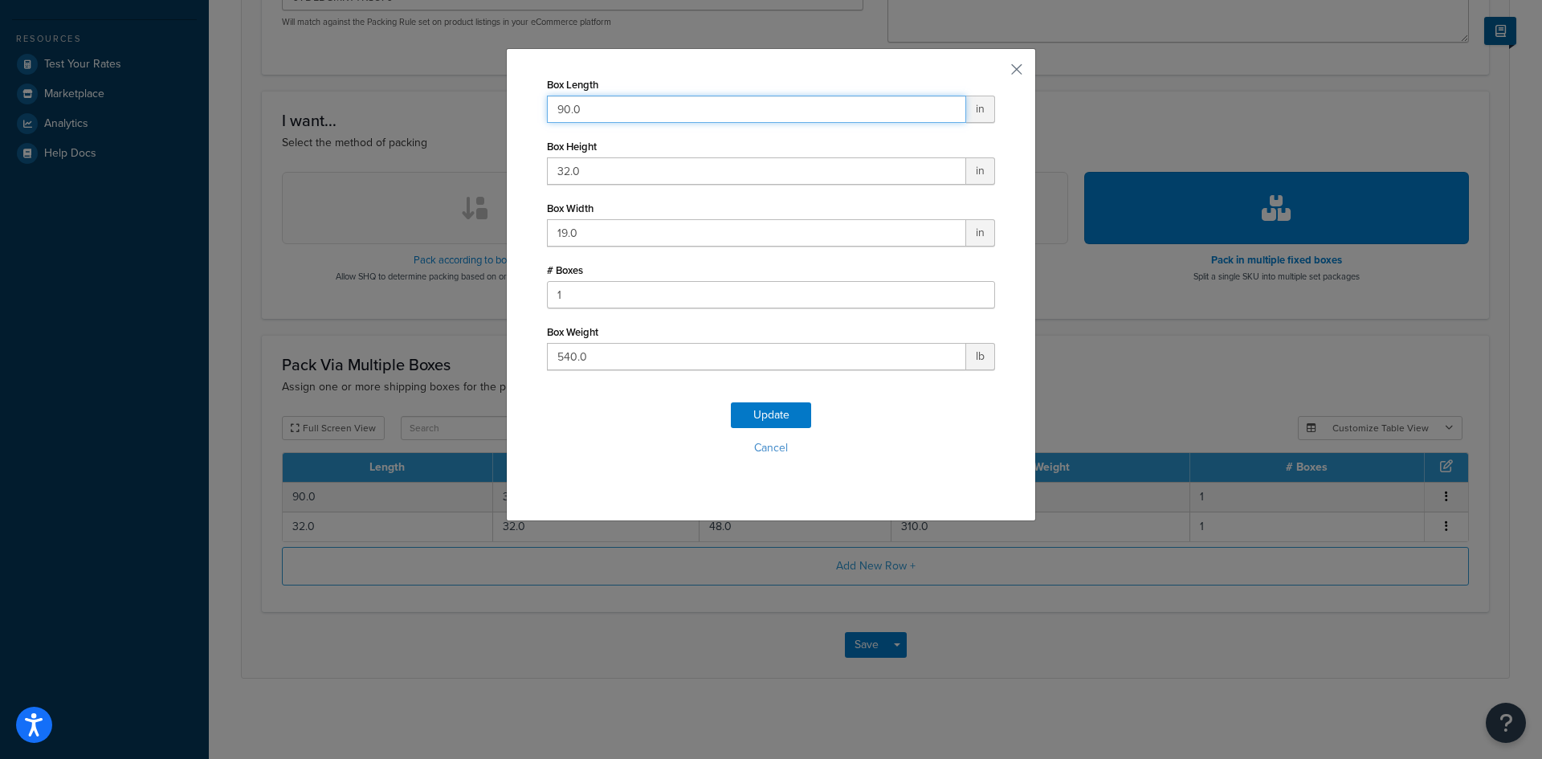
drag, startPoint x: 597, startPoint y: 102, endPoint x: 535, endPoint y: 109, distance: 63.1
click at [535, 109] on div "Box Length 90.0 in Box Height 32.0 in Box Width 19.0 in # Boxes 1 Box Weight 54…" at bounding box center [771, 284] width 530 height 473
type input "96"
click at [750, 413] on button "Update" at bounding box center [771, 415] width 80 height 26
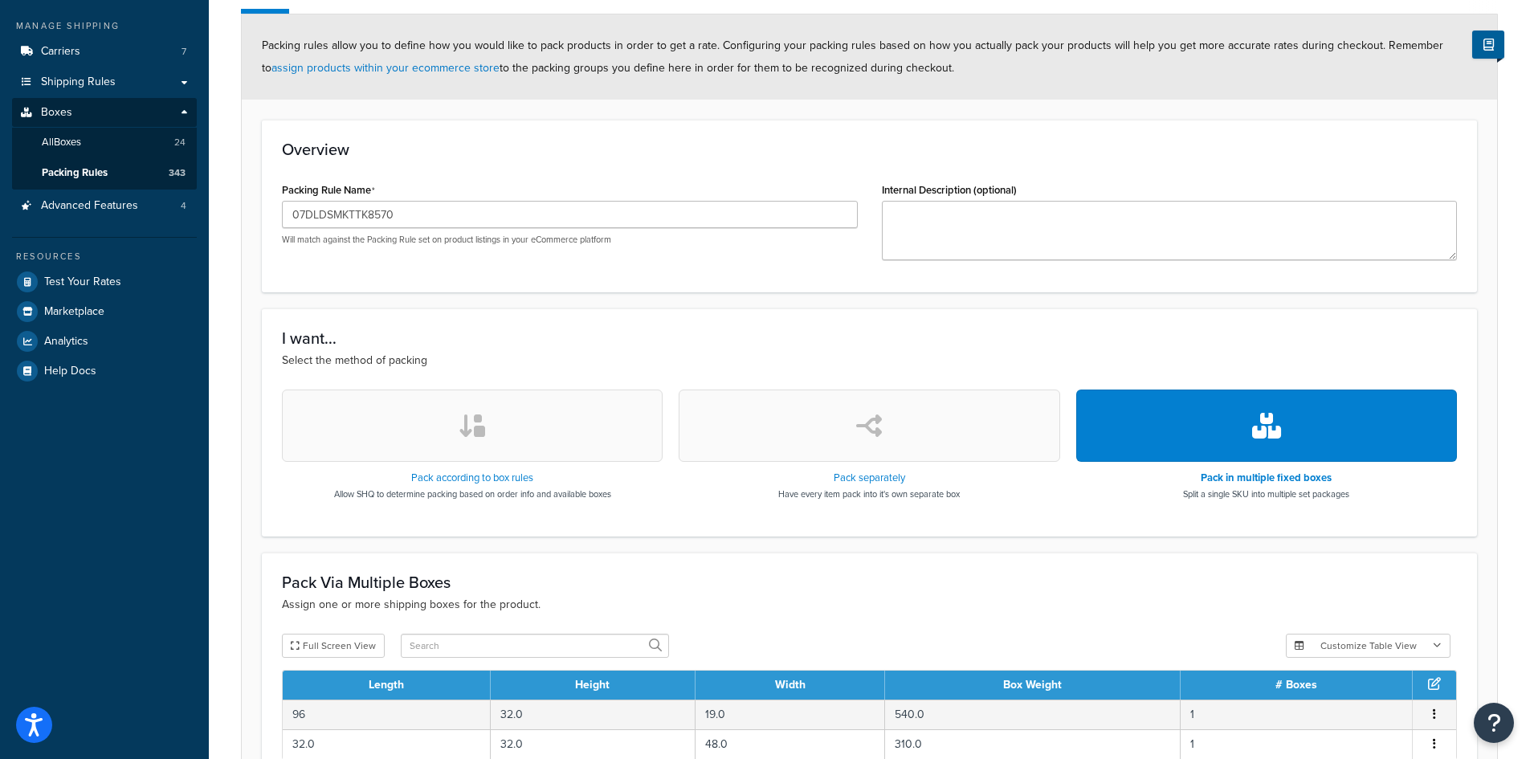
scroll to position [0, 0]
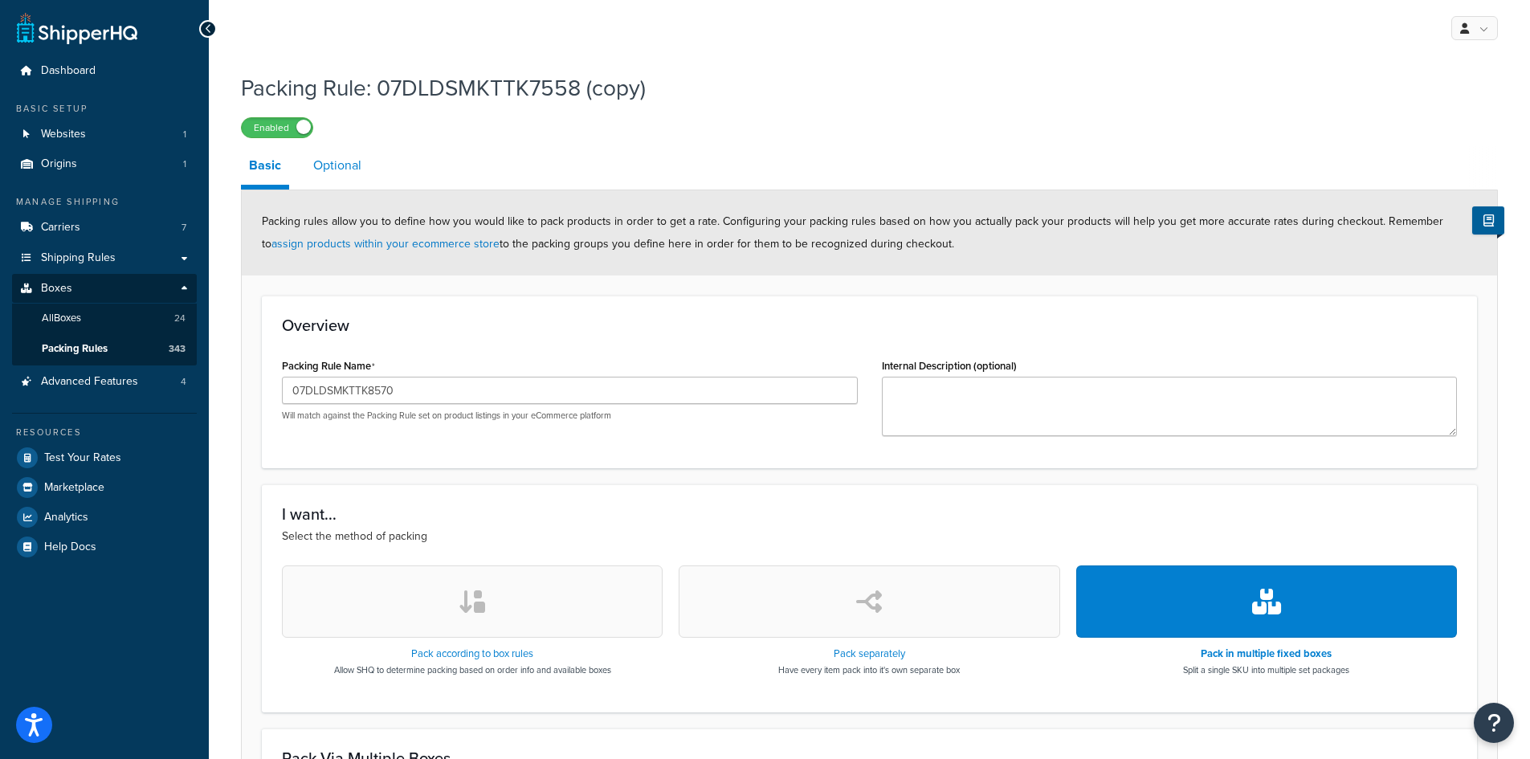
drag, startPoint x: 344, startPoint y: 157, endPoint x: 325, endPoint y: 165, distance: 20.1
click at [344, 157] on link "Optional" at bounding box center [337, 165] width 64 height 39
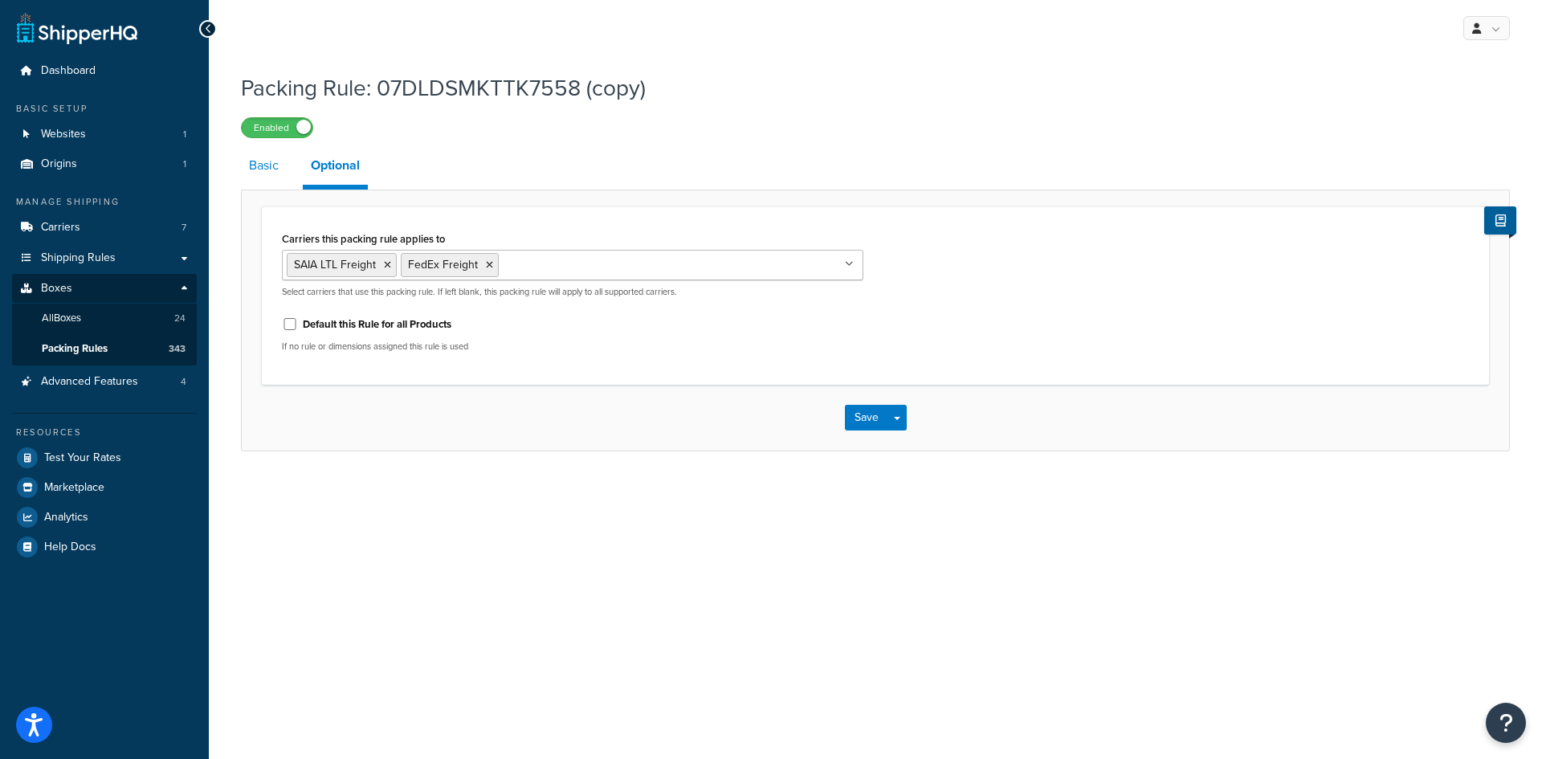
click at [243, 168] on link "Basic" at bounding box center [264, 165] width 46 height 39
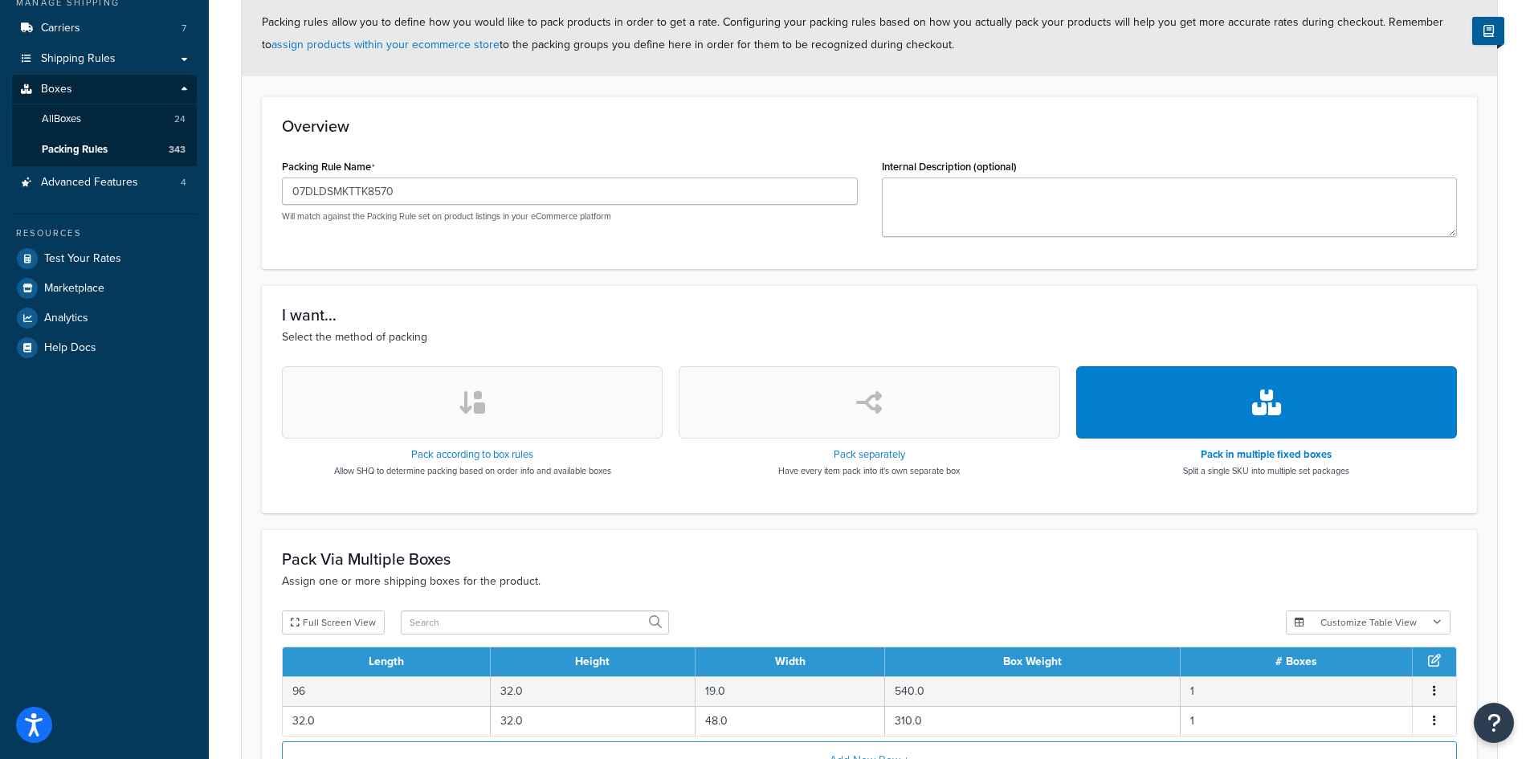
scroll to position [321, 0]
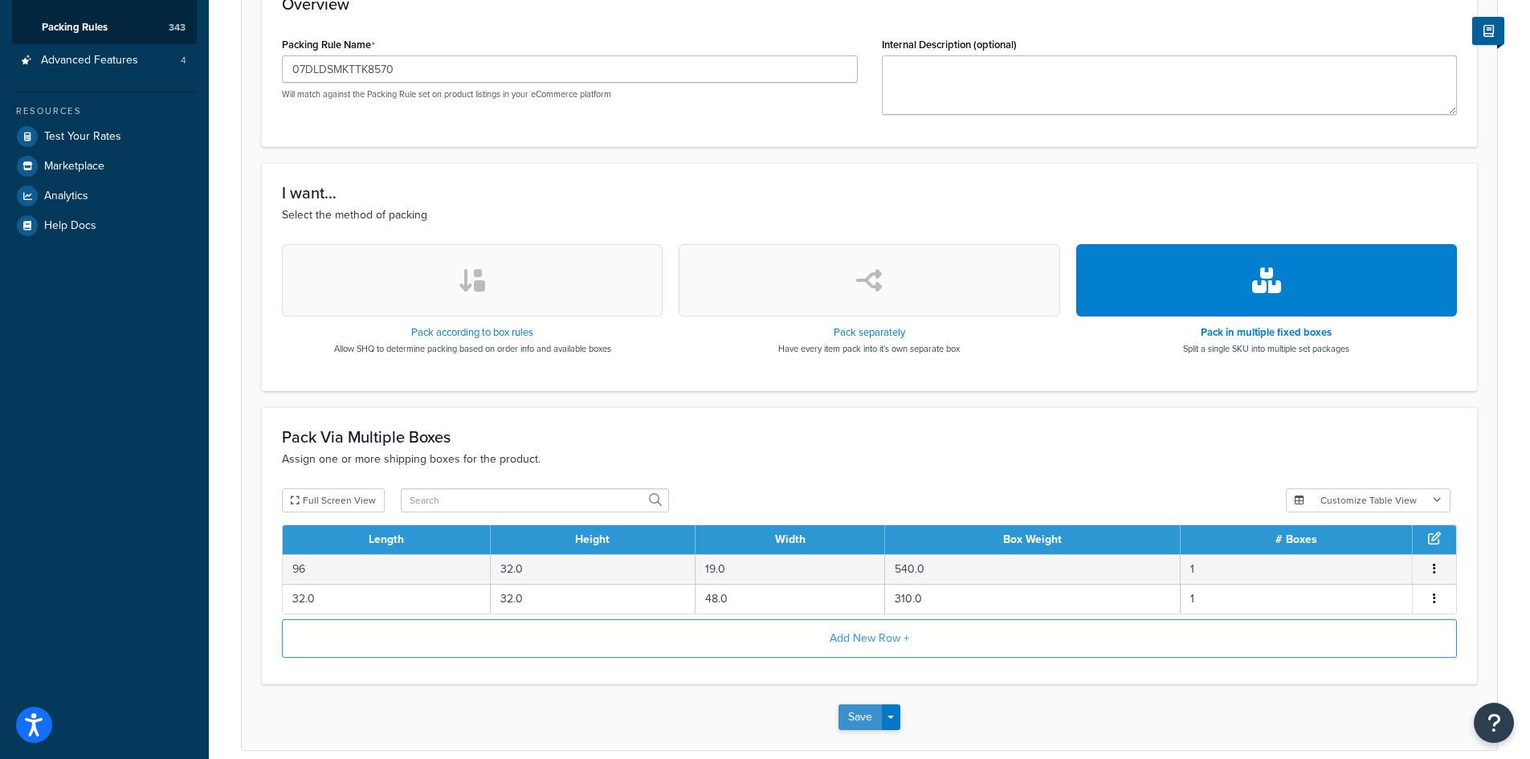
click at [862, 718] on button "Save" at bounding box center [859, 717] width 43 height 26
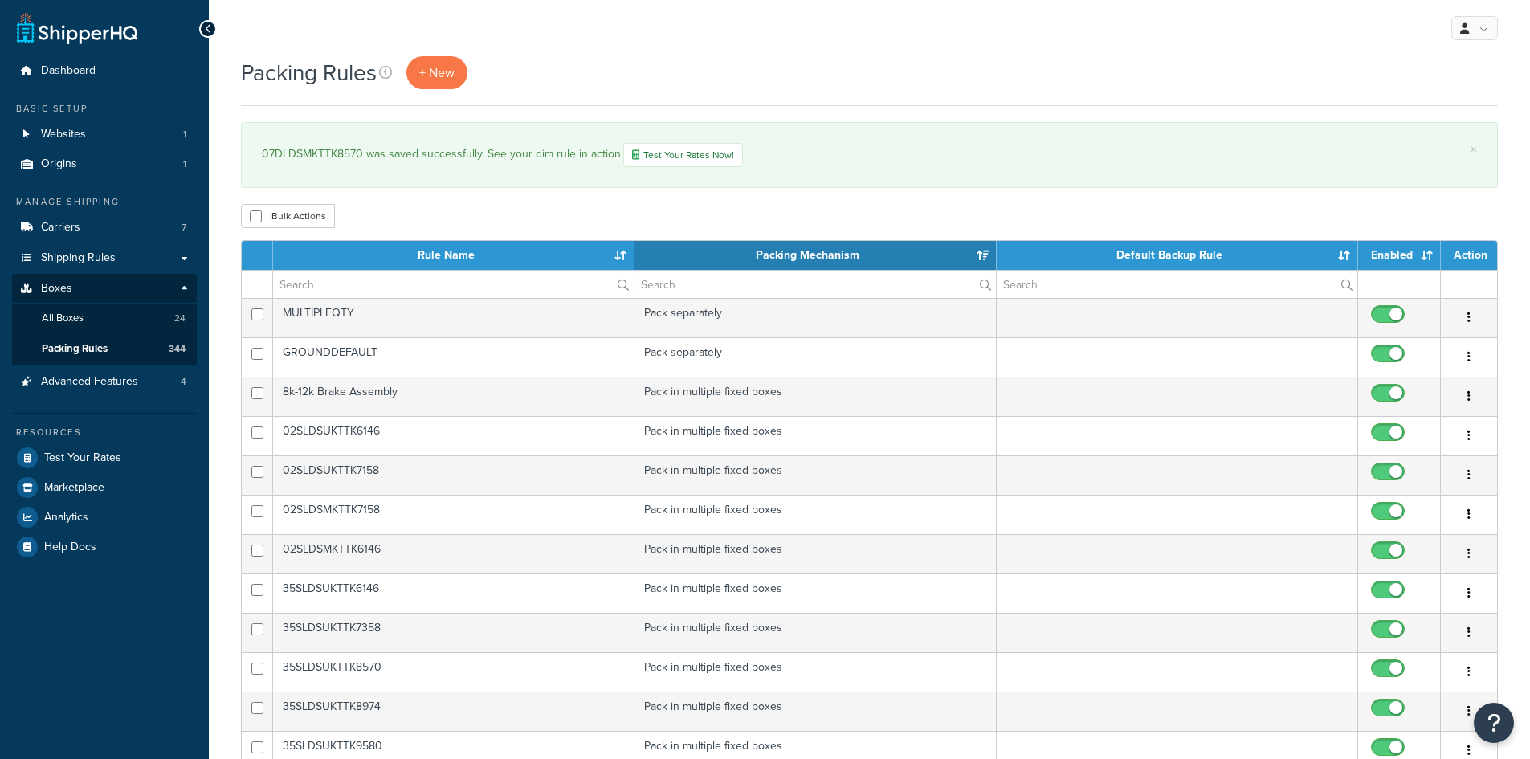
select select "15"
click at [323, 157] on div "07DLDSMKTTK8570 was saved successfully. See your dim rule in action Test Your R…" at bounding box center [869, 155] width 1215 height 24
click at [358, 150] on div "07DLDSMKTTK8570 was saved successfully. See your dim rule in action Test Your R…" at bounding box center [869, 155] width 1215 height 24
drag, startPoint x: 361, startPoint y: 150, endPoint x: 251, endPoint y: 153, distance: 110.8
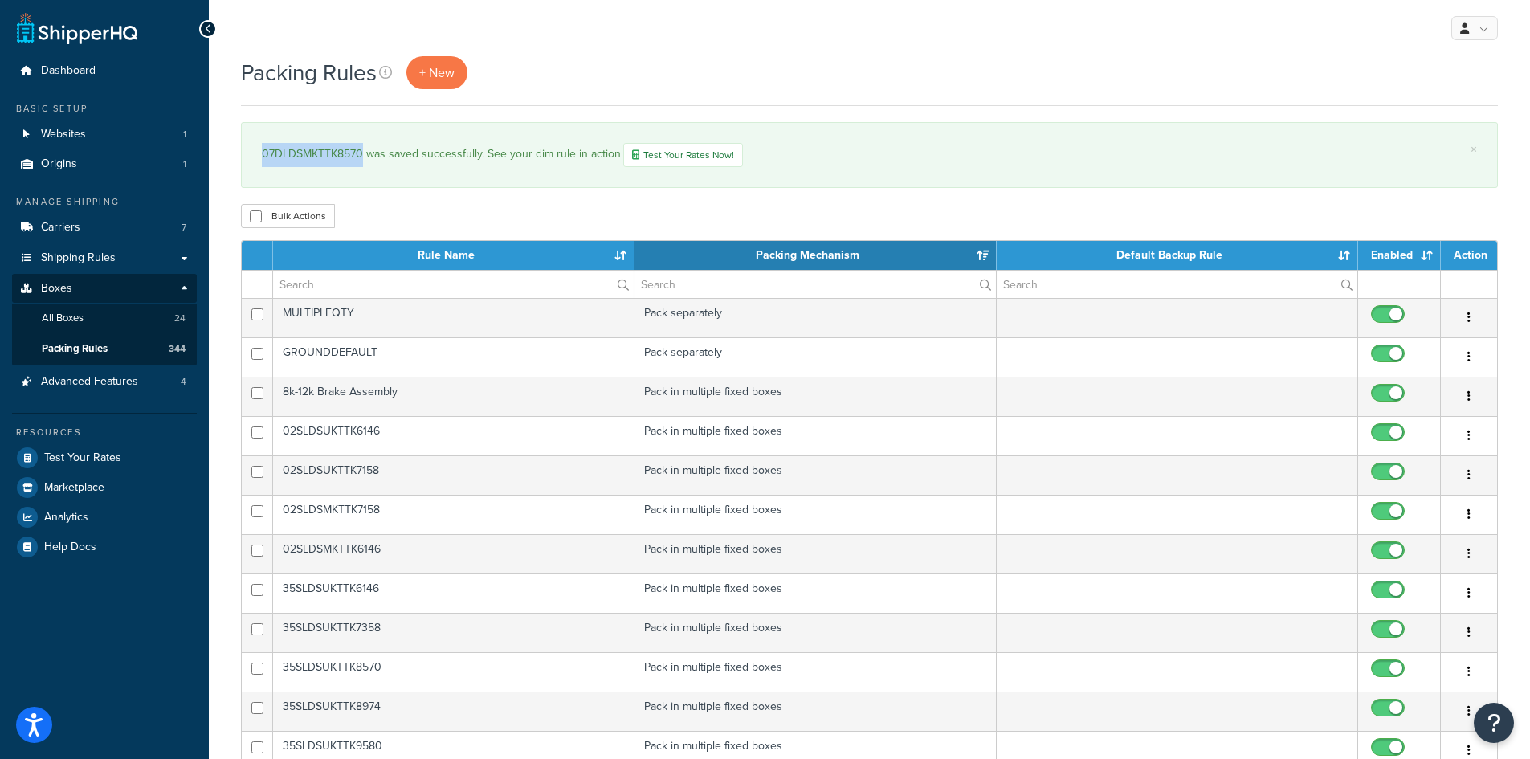
click at [251, 153] on div "× 07DLDSMKTTK8570 was saved successfully. See your dim rule in action Test Your…" at bounding box center [869, 155] width 1257 height 66
copy div "07DLDSMKTTK8570"
click at [437, 282] on input "text" at bounding box center [453, 284] width 361 height 27
paste input "07DLDSMKTTK8570"
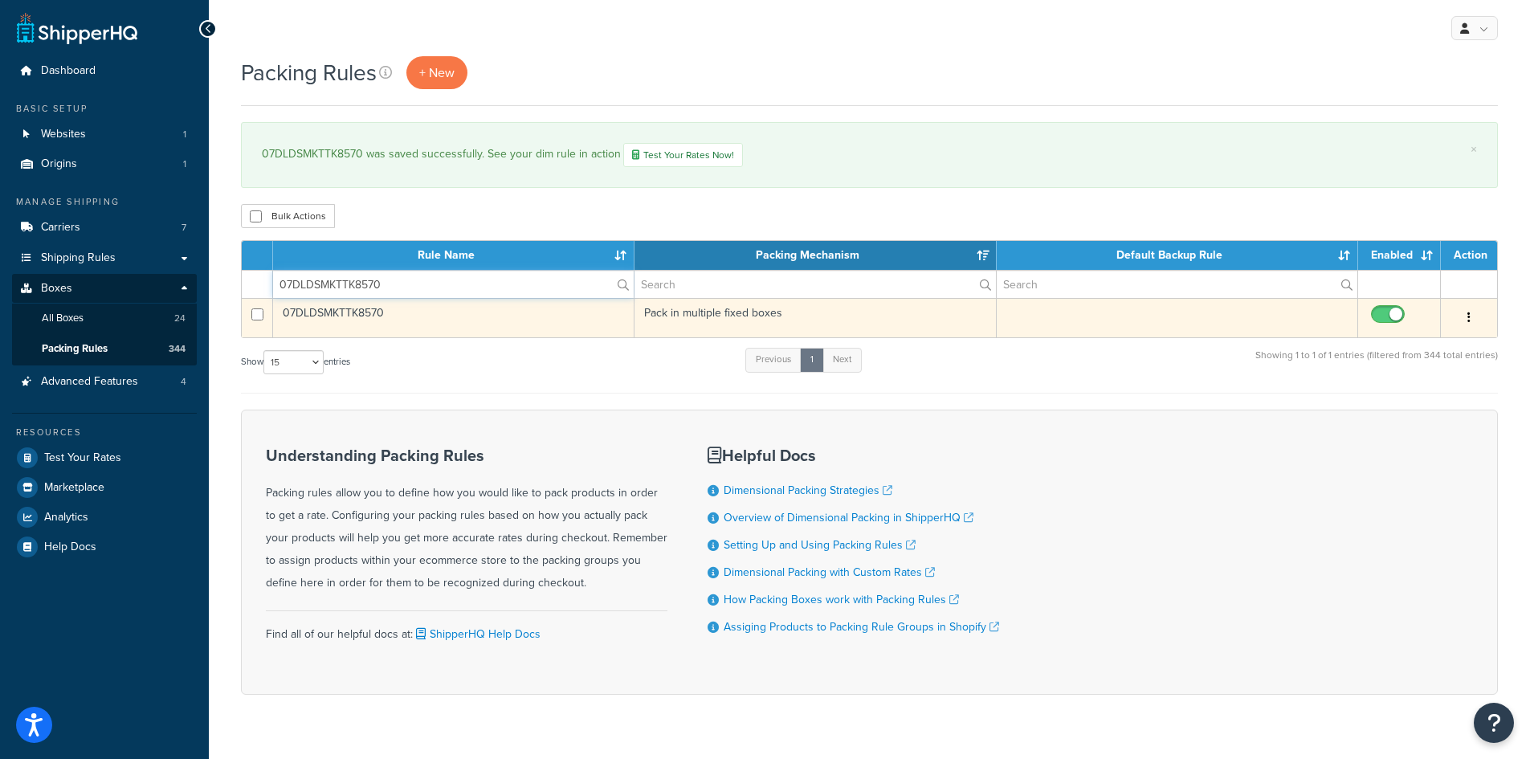
type input "07DLDSMKTTK8570"
click at [1472, 311] on button "button" at bounding box center [1469, 318] width 22 height 26
click at [1407, 381] on link "Duplicate" at bounding box center [1403, 382] width 127 height 33
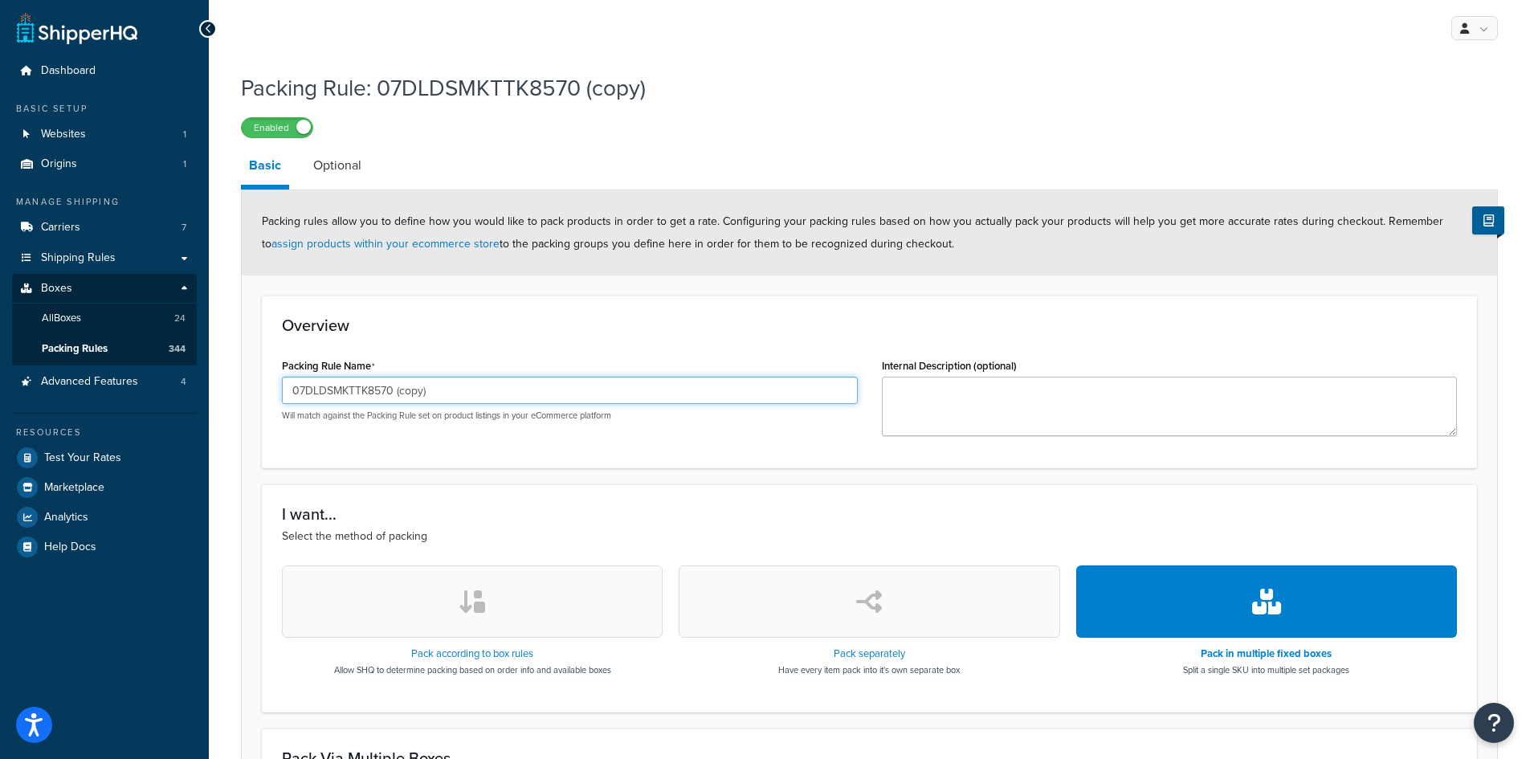
drag, startPoint x: 446, startPoint y: 394, endPoint x: 368, endPoint y: 387, distance: 78.2
click at [368, 387] on input "07DLDSMKTTK8570 (copy)" at bounding box center [570, 390] width 576 height 27
type input "07DLDSMKTTK9580"
click at [716, 329] on h3 "Overview" at bounding box center [869, 325] width 1175 height 18
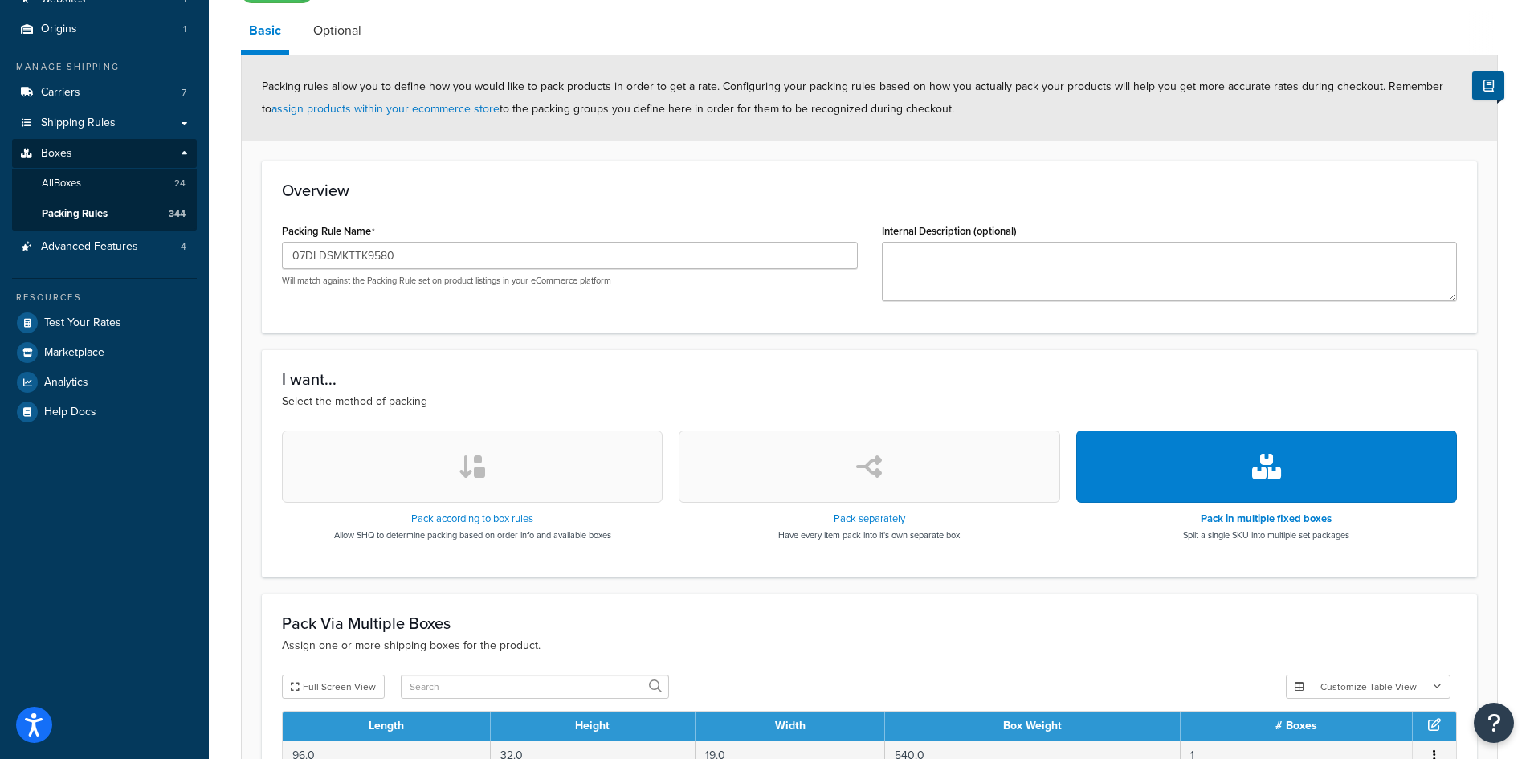
scroll to position [394, 0]
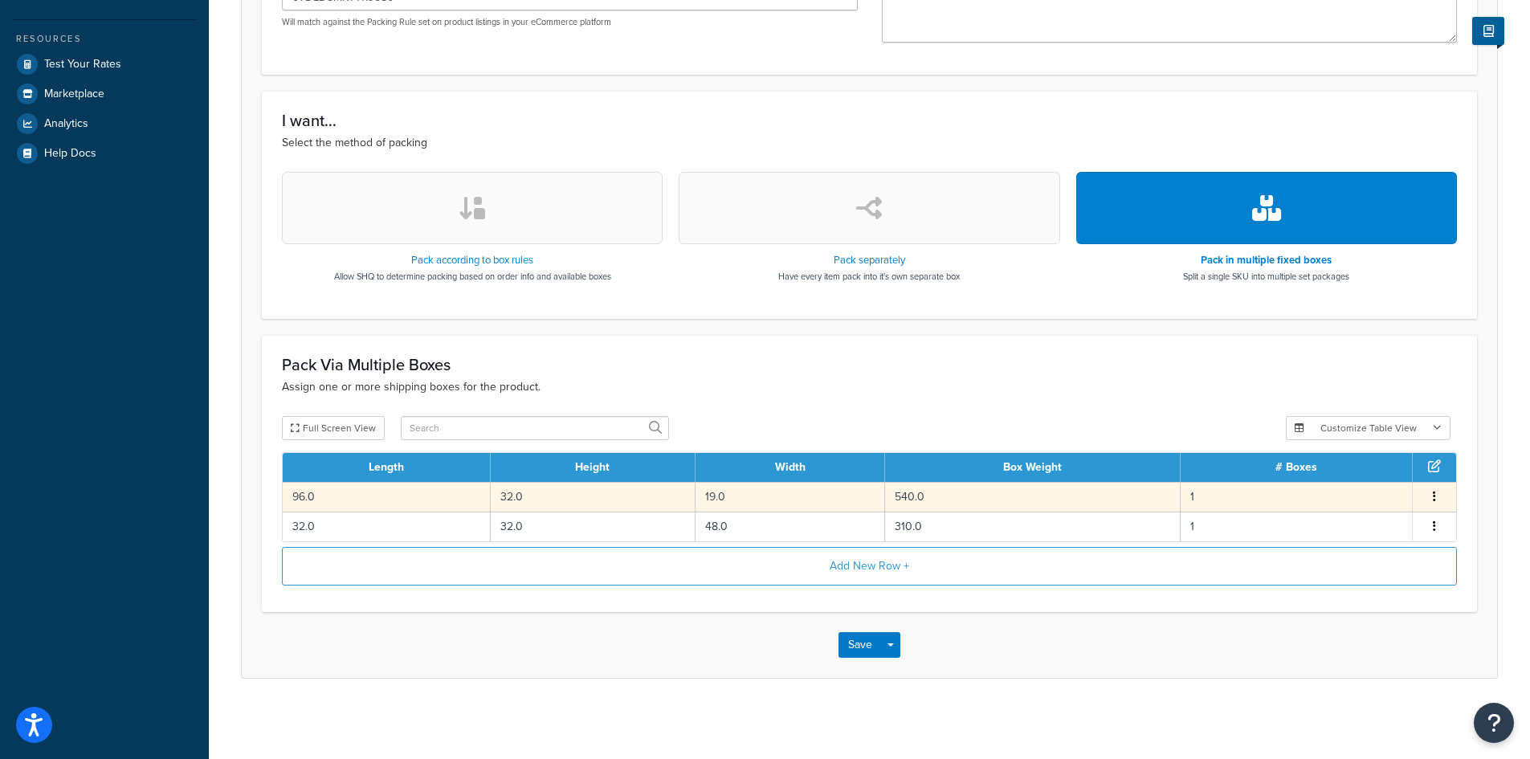
click at [406, 494] on td "96.0" at bounding box center [387, 497] width 208 height 30
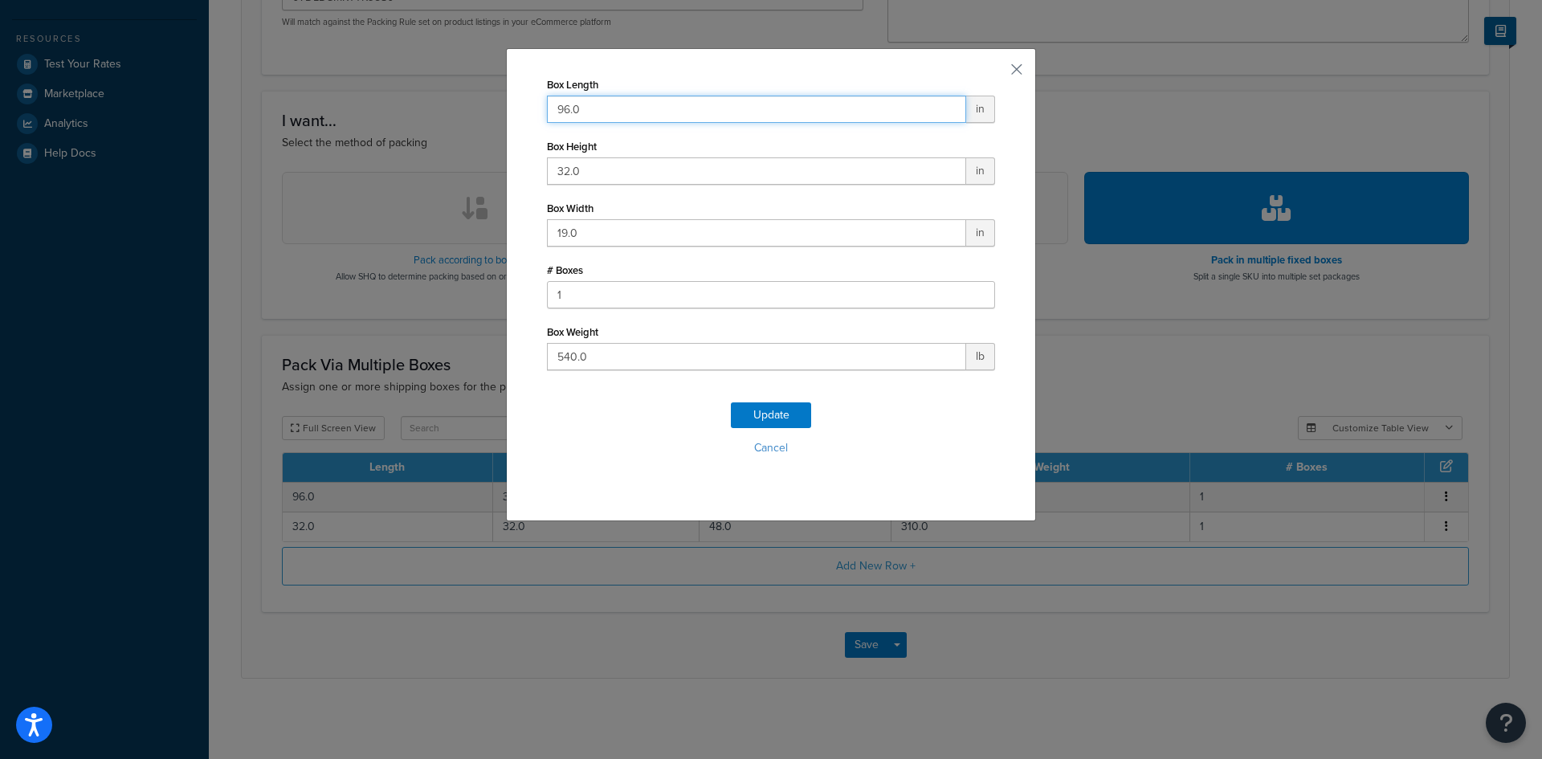
drag, startPoint x: 594, startPoint y: 113, endPoint x: 540, endPoint y: 107, distance: 54.2
click at [547, 107] on input "96.0" at bounding box center [756, 109] width 419 height 27
type input "105"
click at [758, 407] on button "Update" at bounding box center [771, 415] width 80 height 26
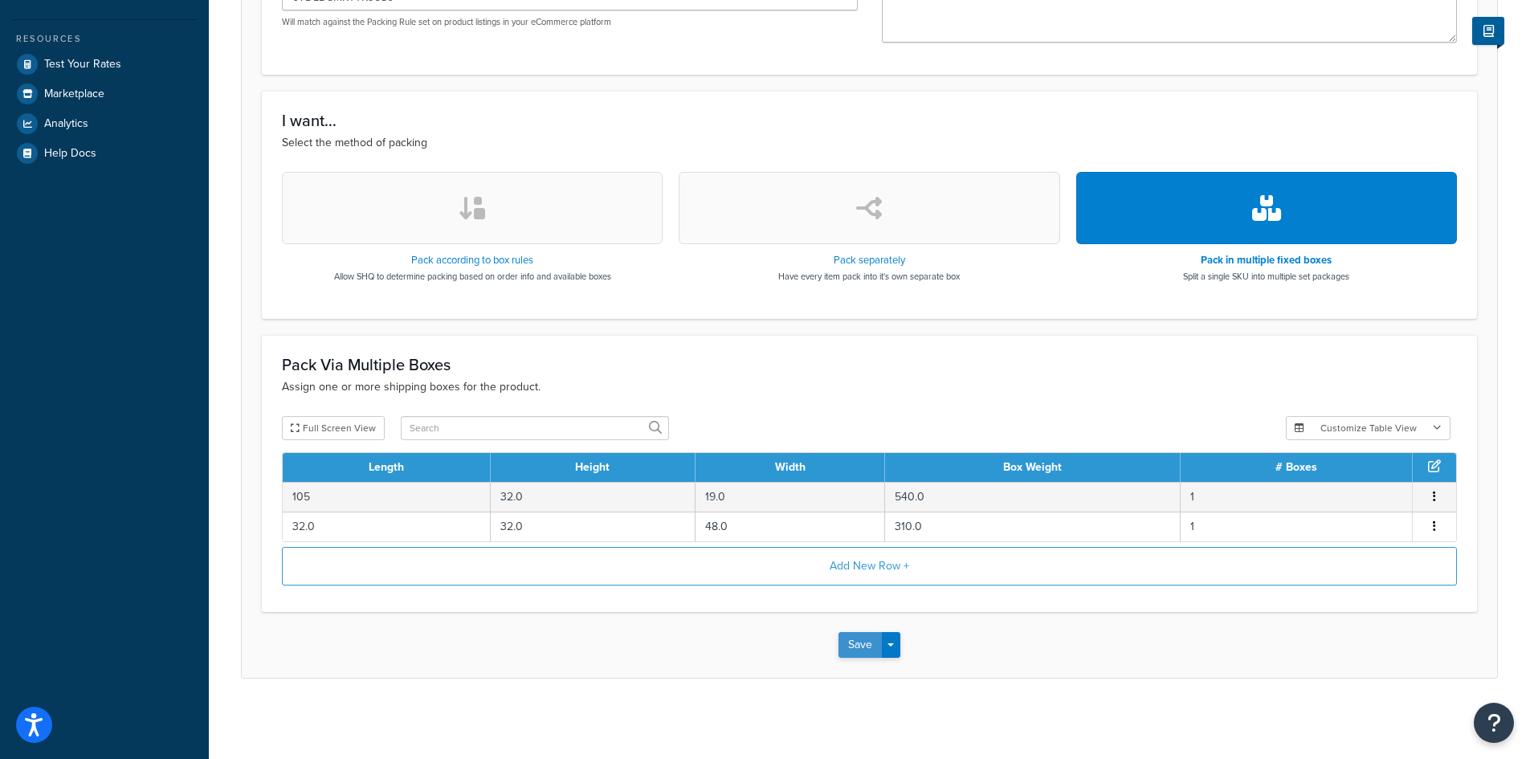
click at [852, 643] on button "Save" at bounding box center [859, 645] width 43 height 26
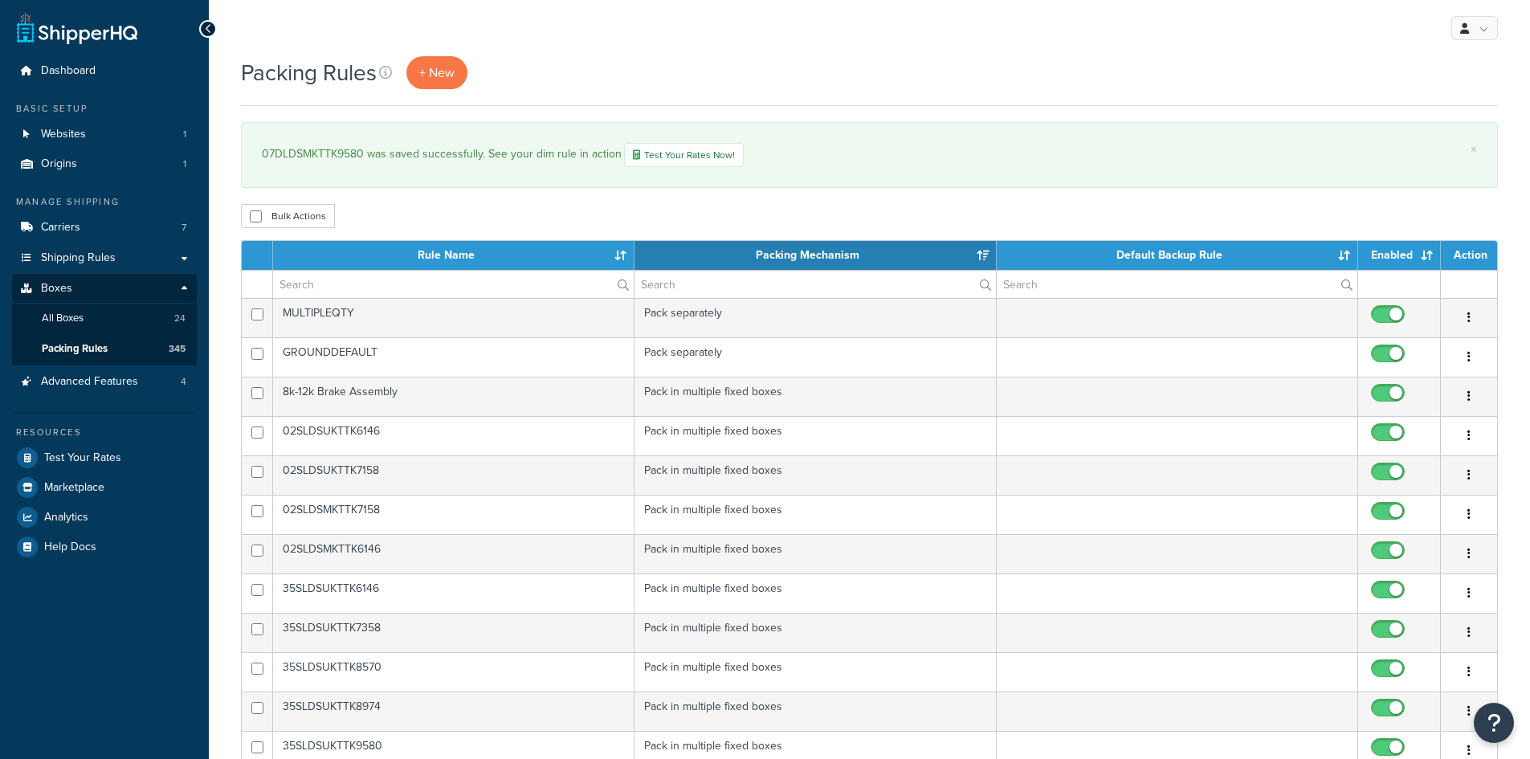
select select "15"
drag, startPoint x: 365, startPoint y: 150, endPoint x: 257, endPoint y: 154, distance: 108.5
click at [257, 154] on div "× 07DLDSMKTTK9580 was saved successfully. See your dim rule in action Test Your…" at bounding box center [869, 155] width 1257 height 66
copy div "07DLDSMKTTK9580"
